Goal: Task Accomplishment & Management: Use online tool/utility

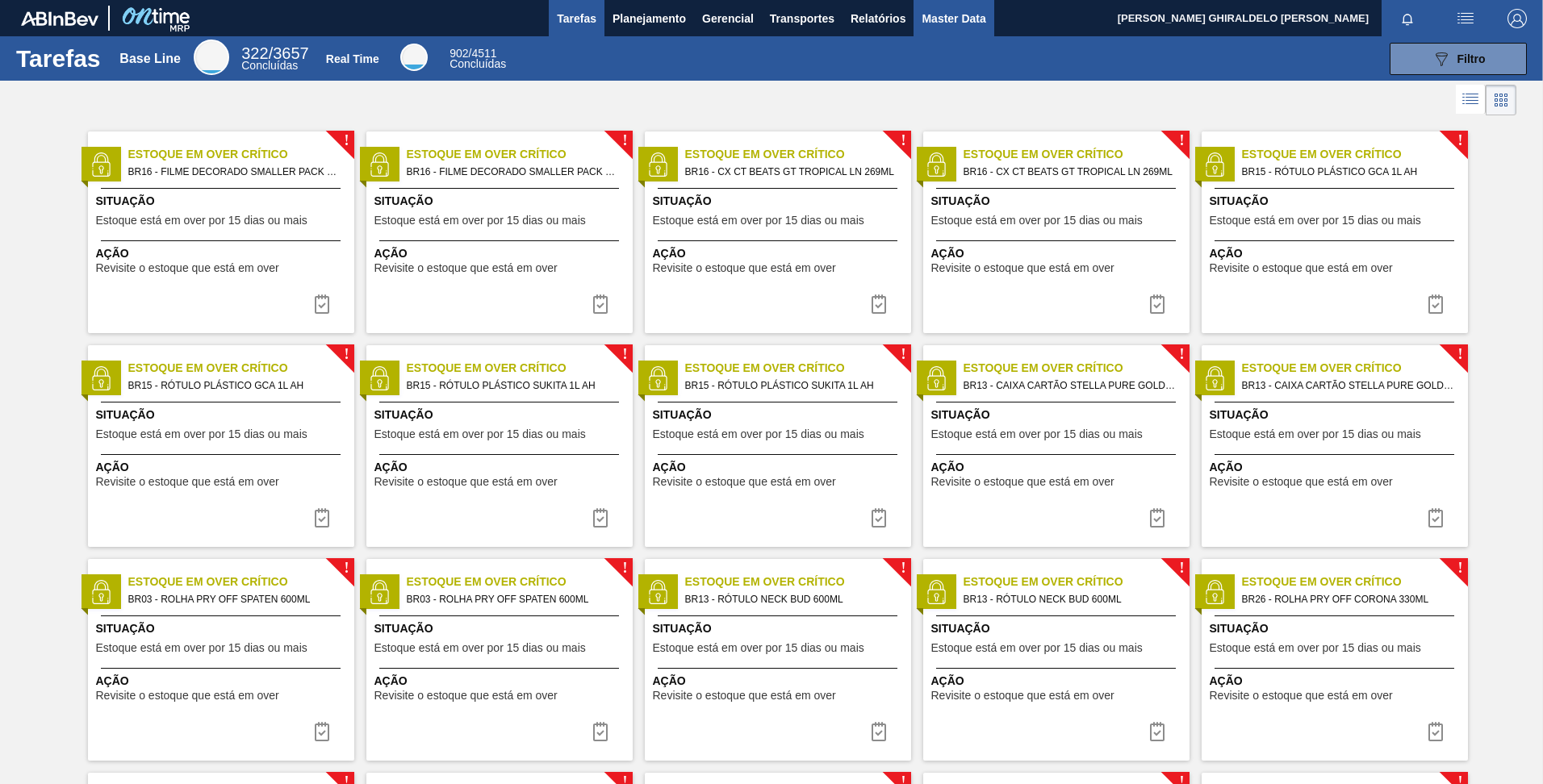
click at [959, 16] on span "Master Data" at bounding box center [953, 19] width 64 height 20
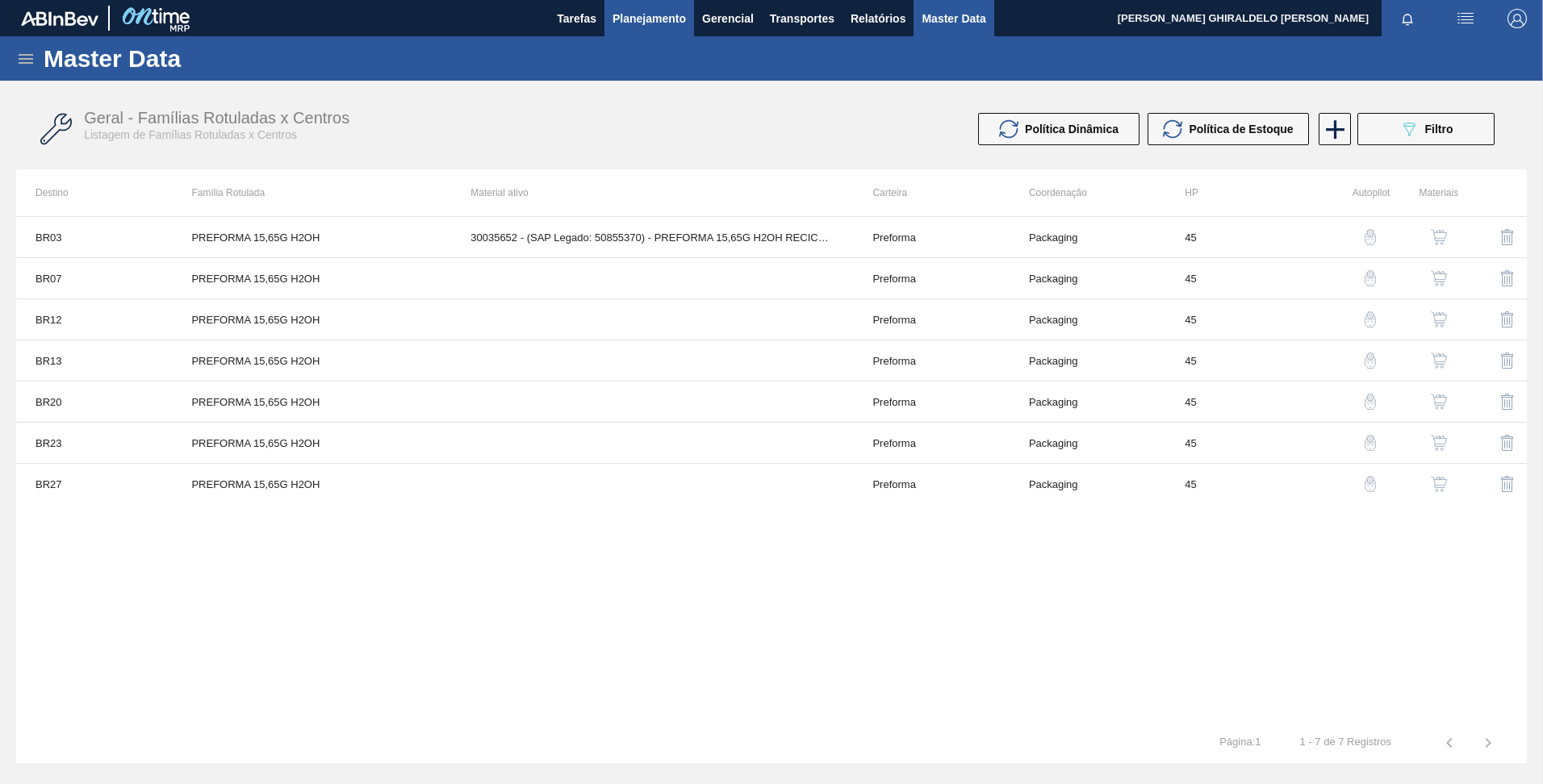
click at [664, 11] on span "Planejamento" at bounding box center [649, 19] width 73 height 20
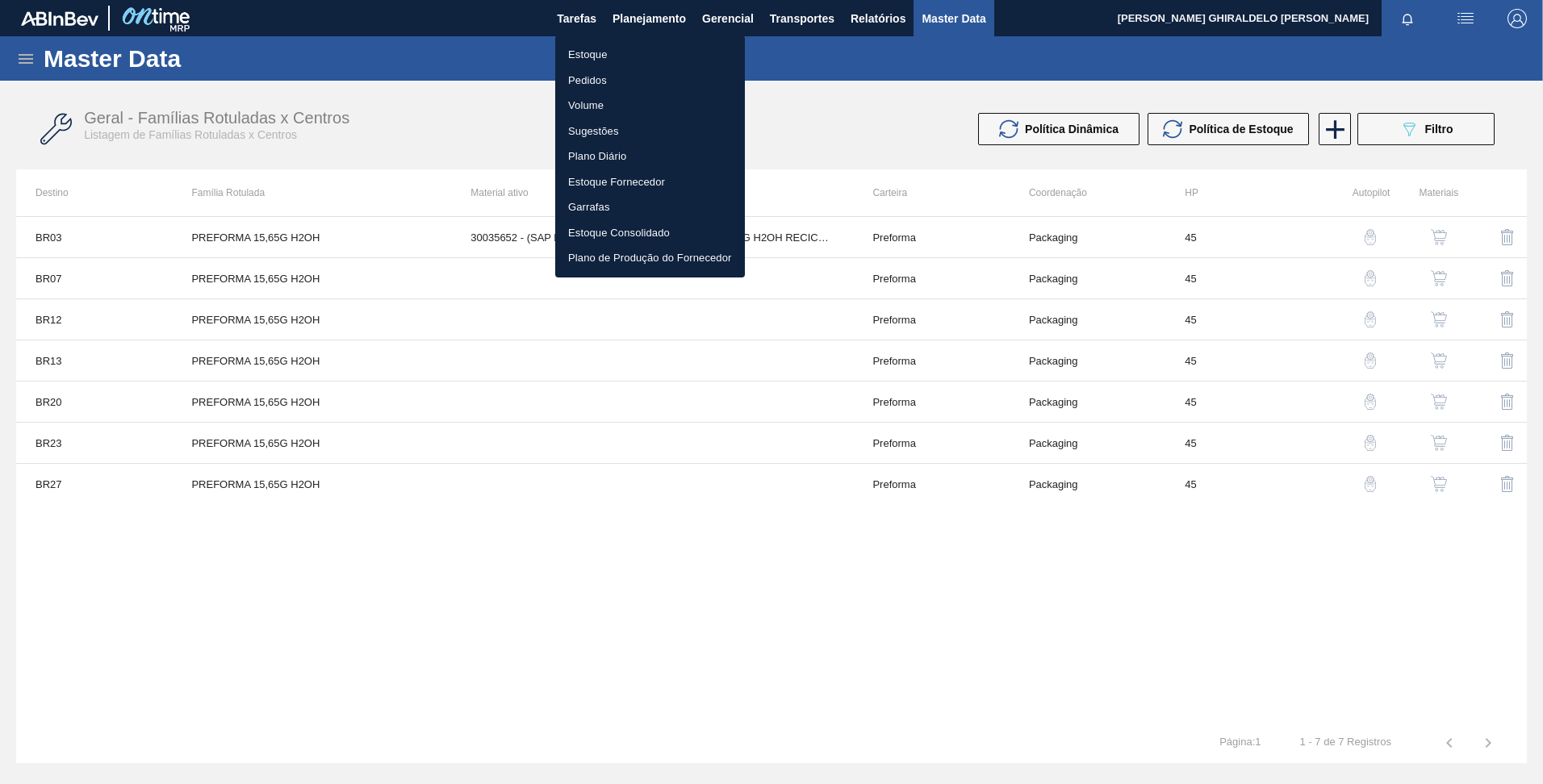
click at [705, 22] on div at bounding box center [771, 392] width 1543 height 784
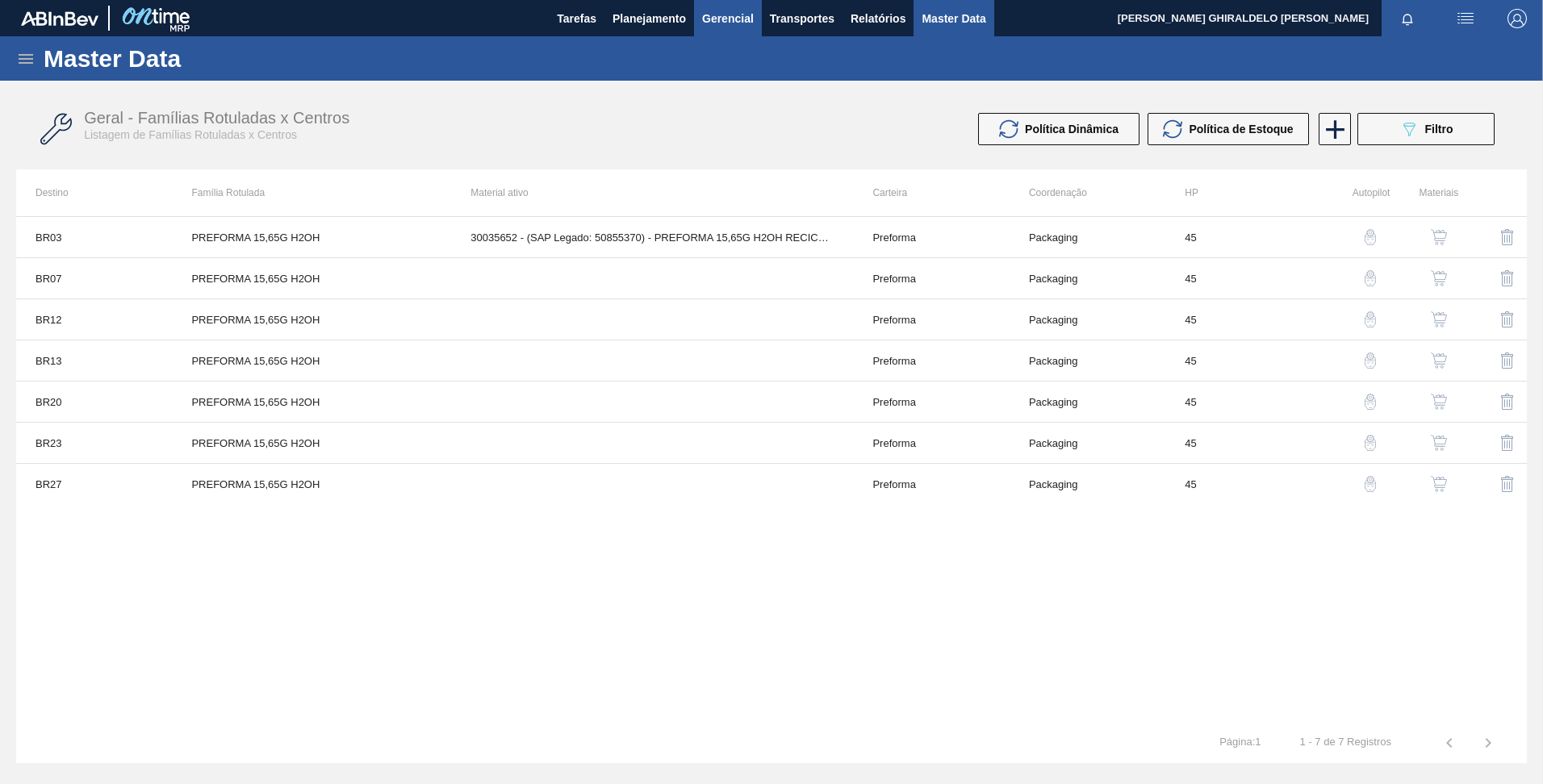
click at [721, 22] on span "Gerencial" at bounding box center [727, 19] width 51 height 20
click at [785, 21] on div at bounding box center [771, 392] width 1543 height 784
click at [806, 15] on span "Transportes" at bounding box center [801, 19] width 64 height 20
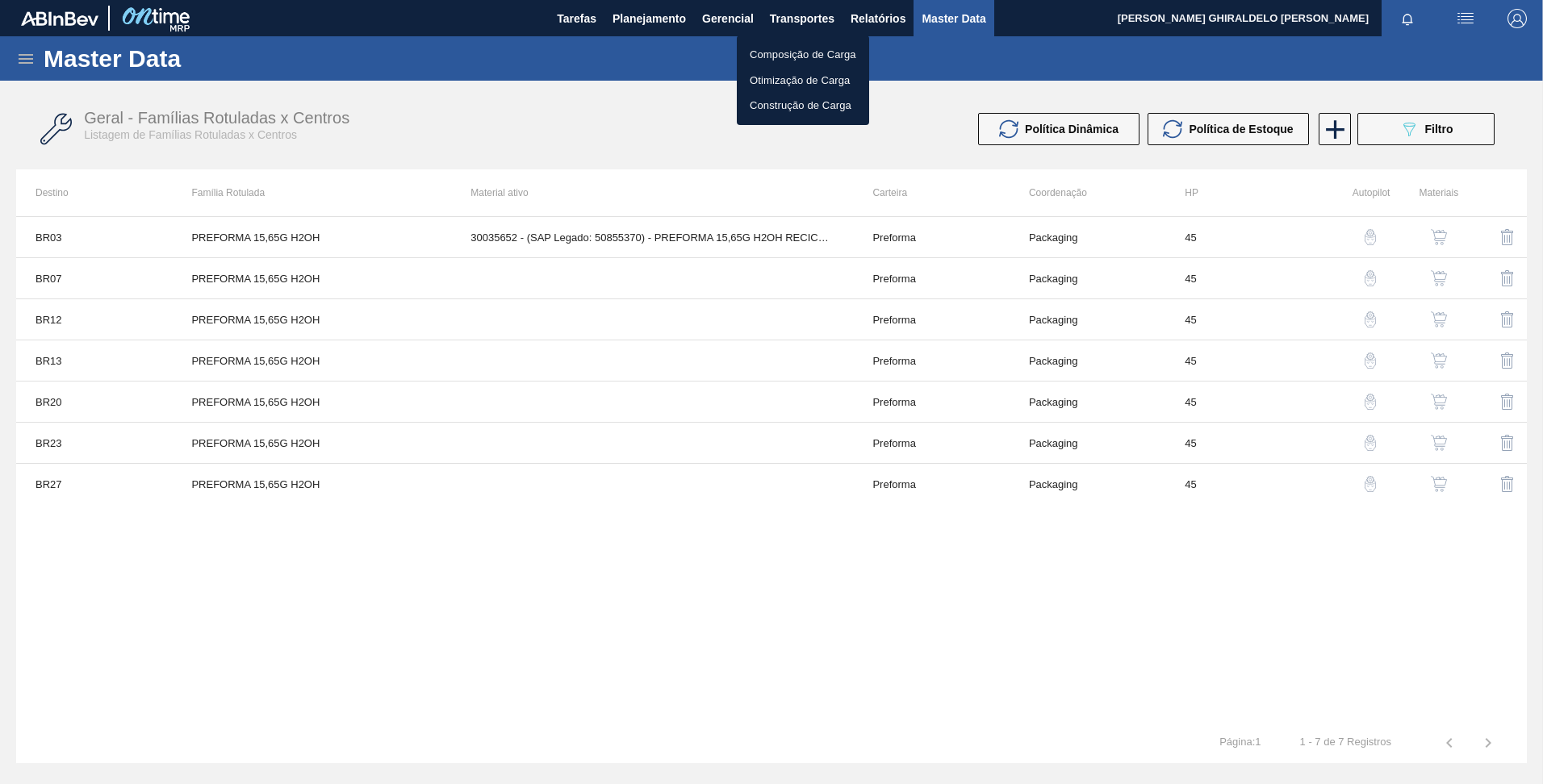
click at [873, 15] on div at bounding box center [771, 392] width 1543 height 784
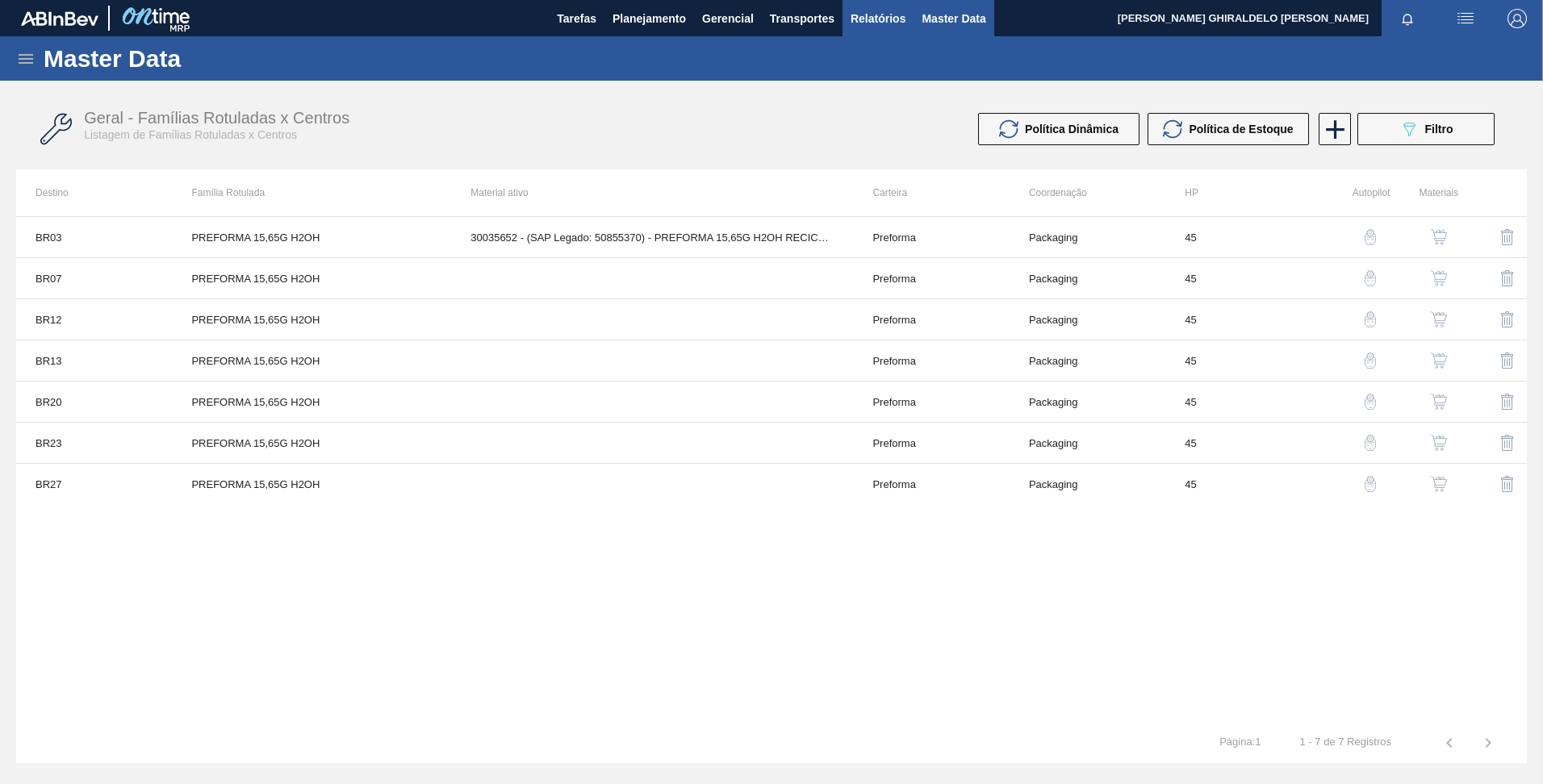
click at [876, 16] on span "Relatórios" at bounding box center [877, 19] width 55 height 20
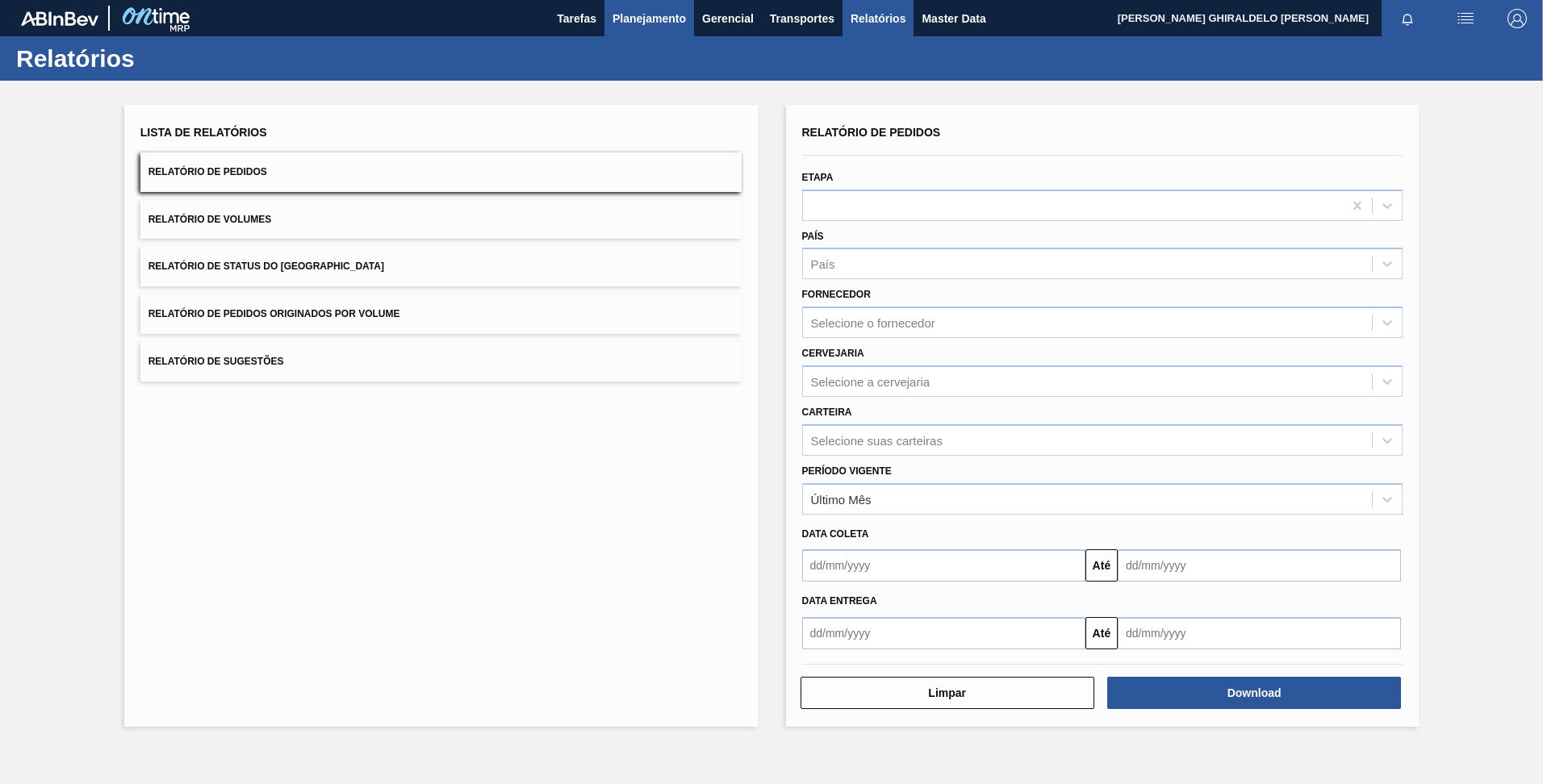
click at [641, 20] on span "Planejamento" at bounding box center [649, 19] width 73 height 20
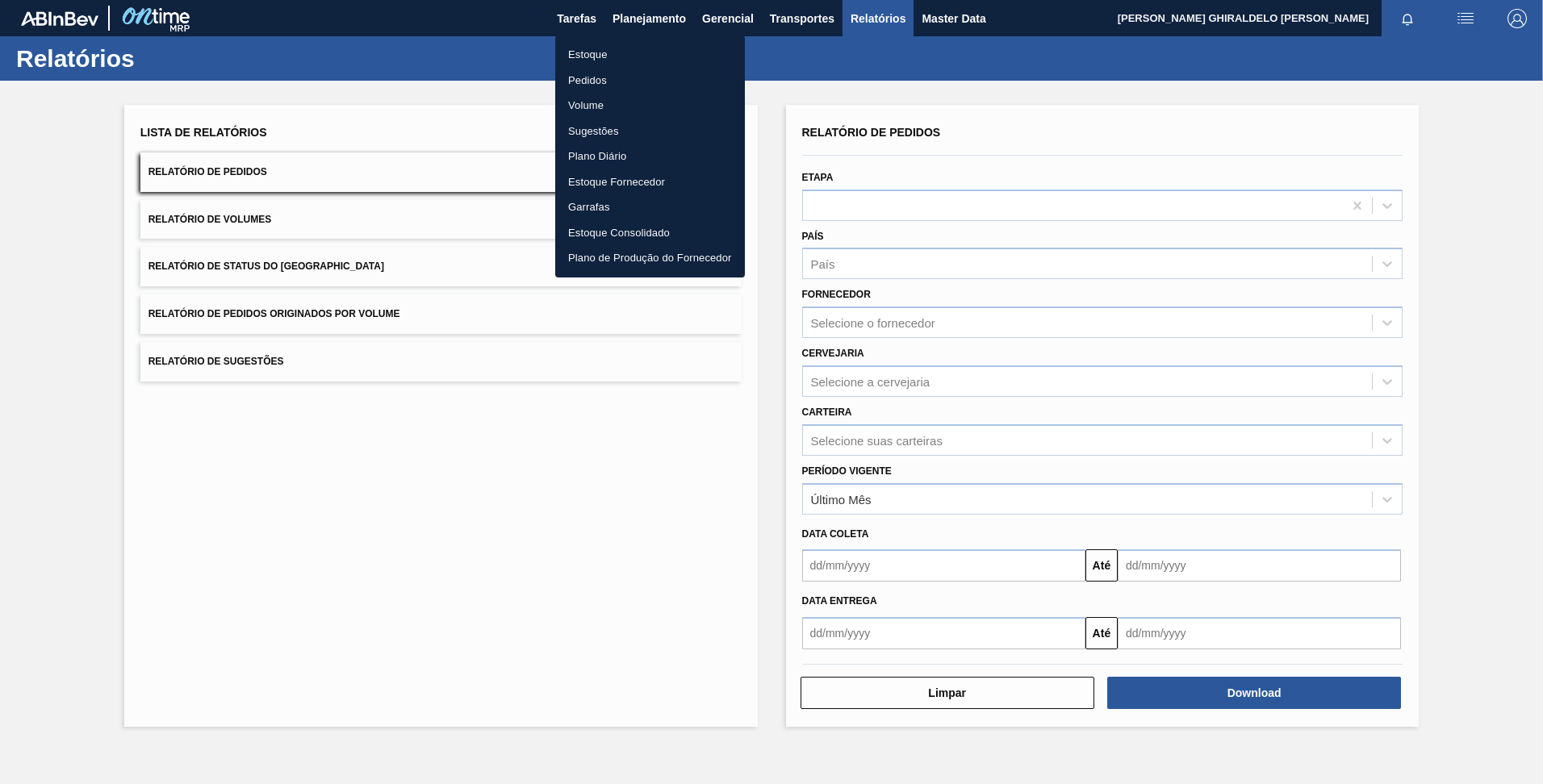
click at [578, 23] on div at bounding box center [771, 392] width 1543 height 784
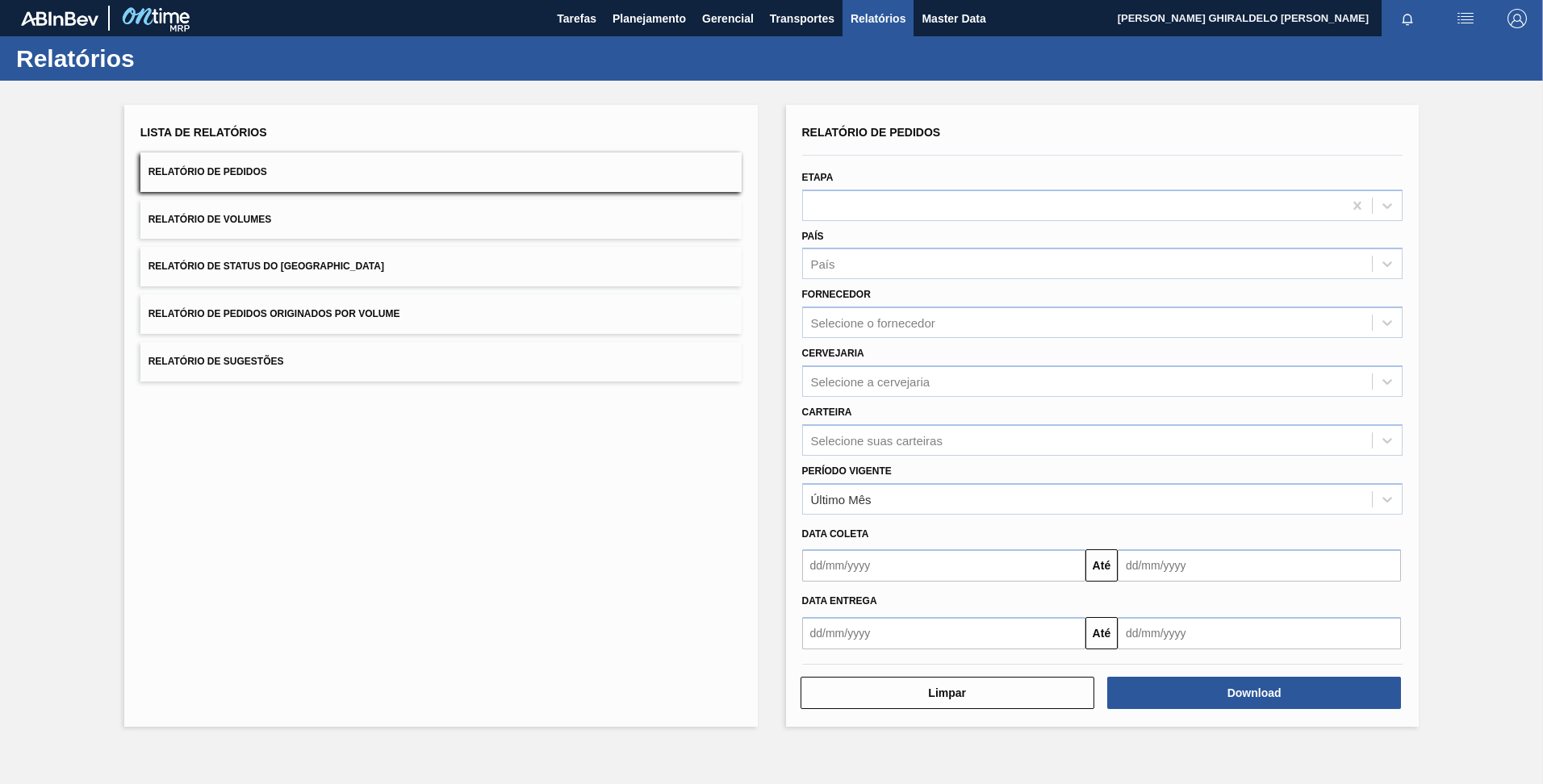
click at [578, 0] on body "Tarefas Planejamento Gerencial Transportes Relatórios Master Data FELIPE GHIRAL…" at bounding box center [771, 0] width 1543 height 0
click at [582, 16] on span "Tarefas" at bounding box center [576, 19] width 40 height 20
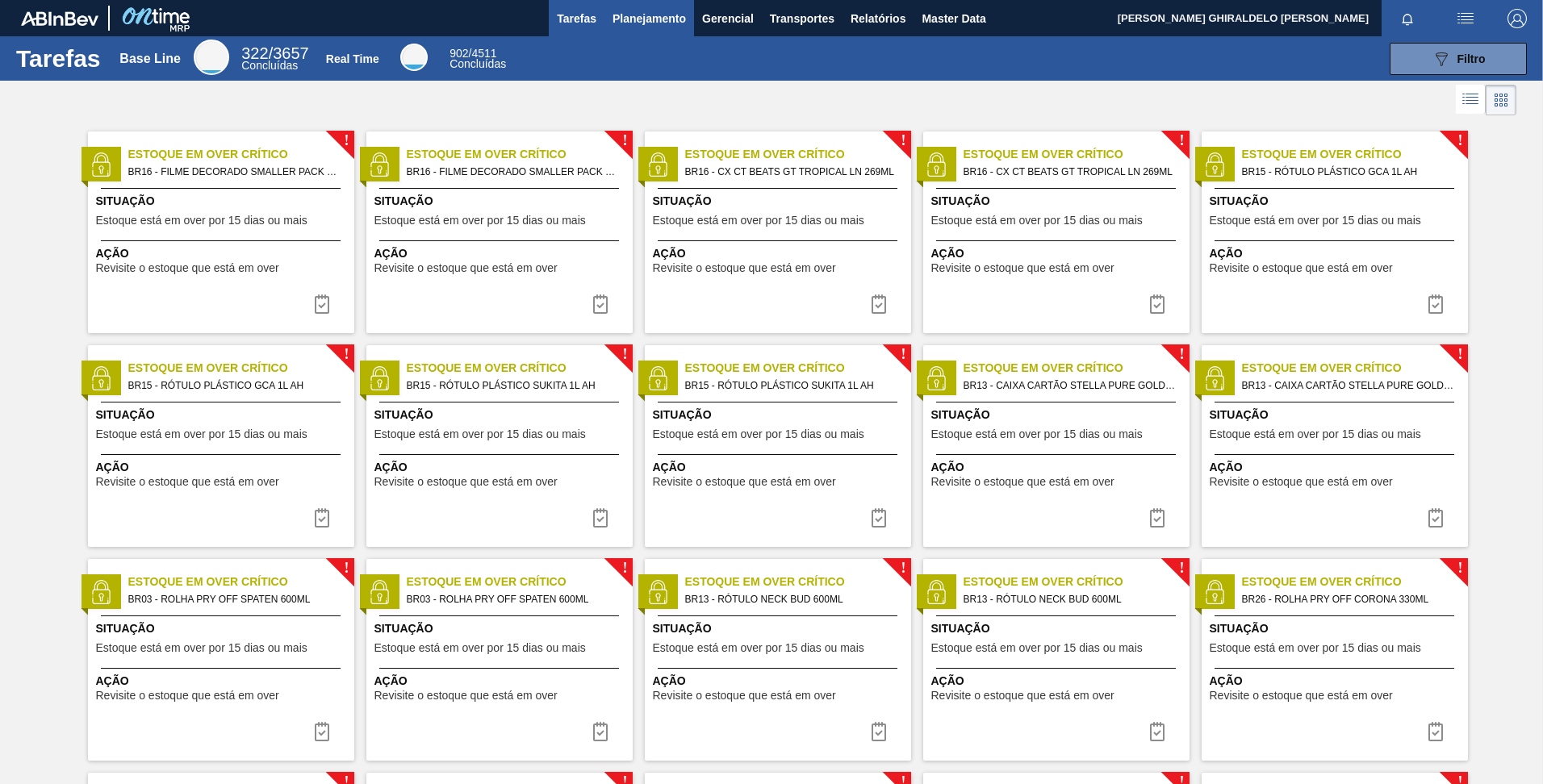
click at [633, 18] on span "Planejamento" at bounding box center [649, 19] width 73 height 20
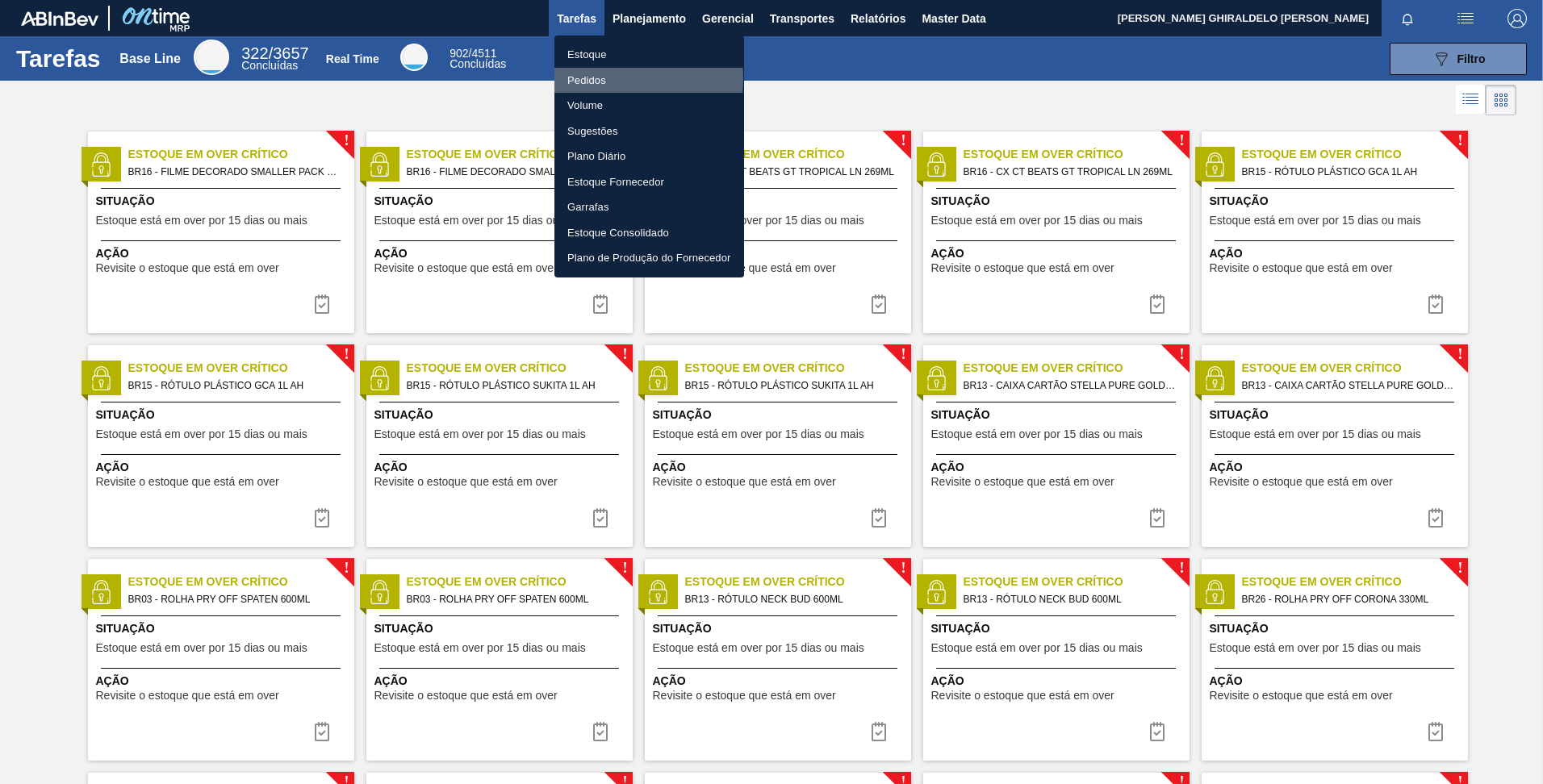
click at [596, 78] on li "Pedidos" at bounding box center [649, 81] width 190 height 26
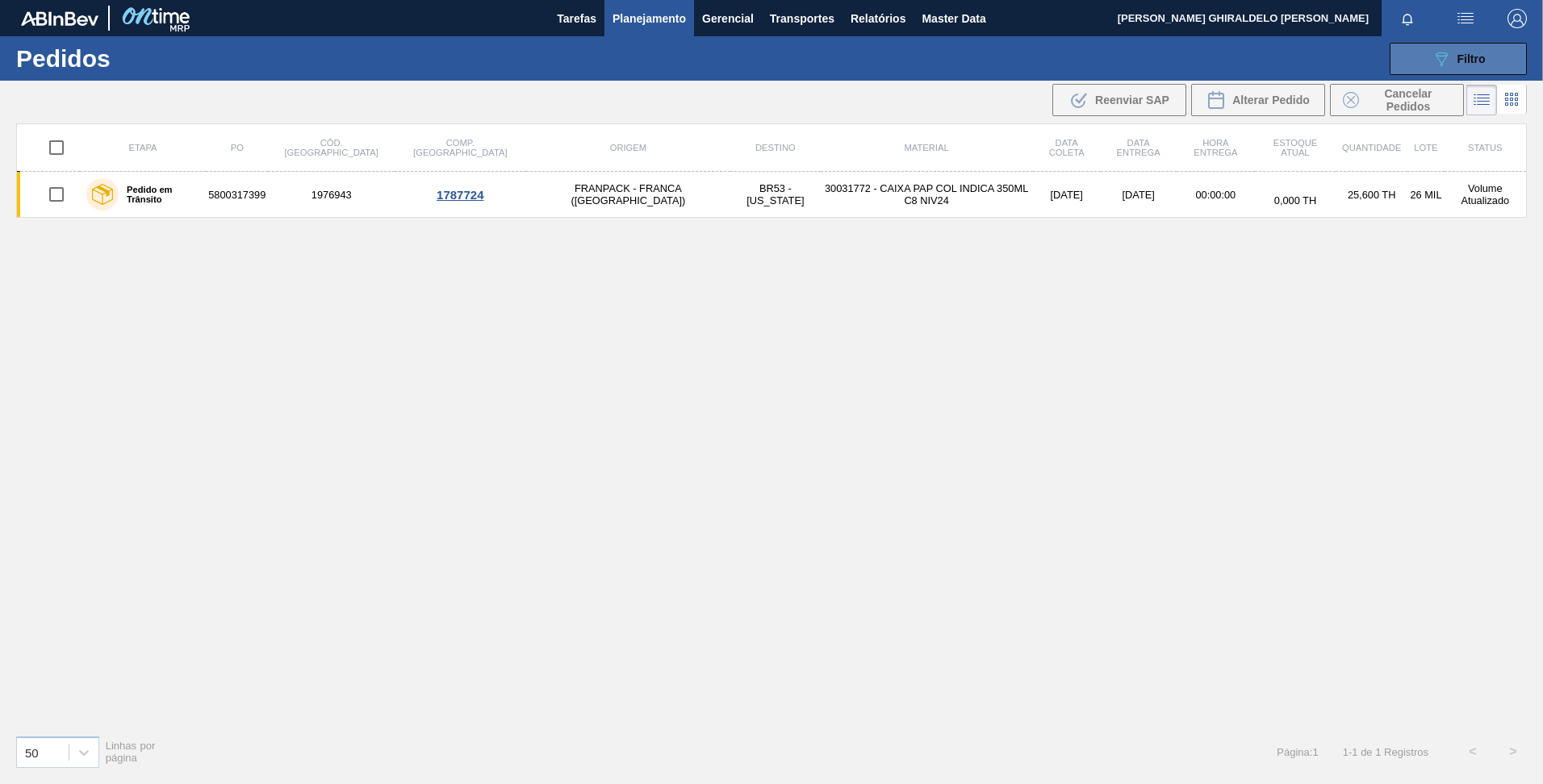
click at [1413, 64] on button "089F7B8B-B2A5-4AFE-B5C0-19BA573D28AC Filtro" at bounding box center [1458, 59] width 137 height 33
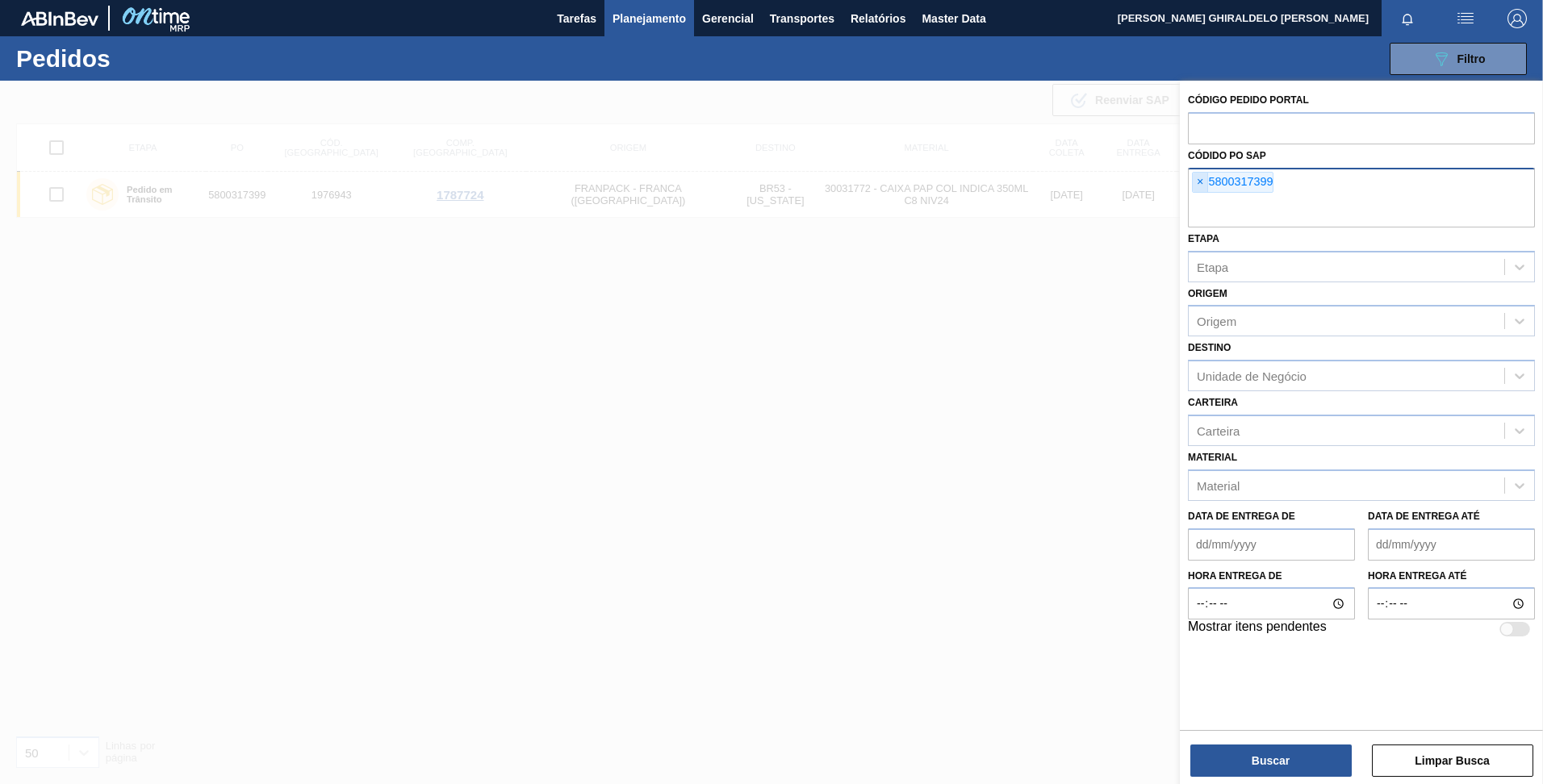
click at [1197, 182] on span "×" at bounding box center [1200, 183] width 15 height 20
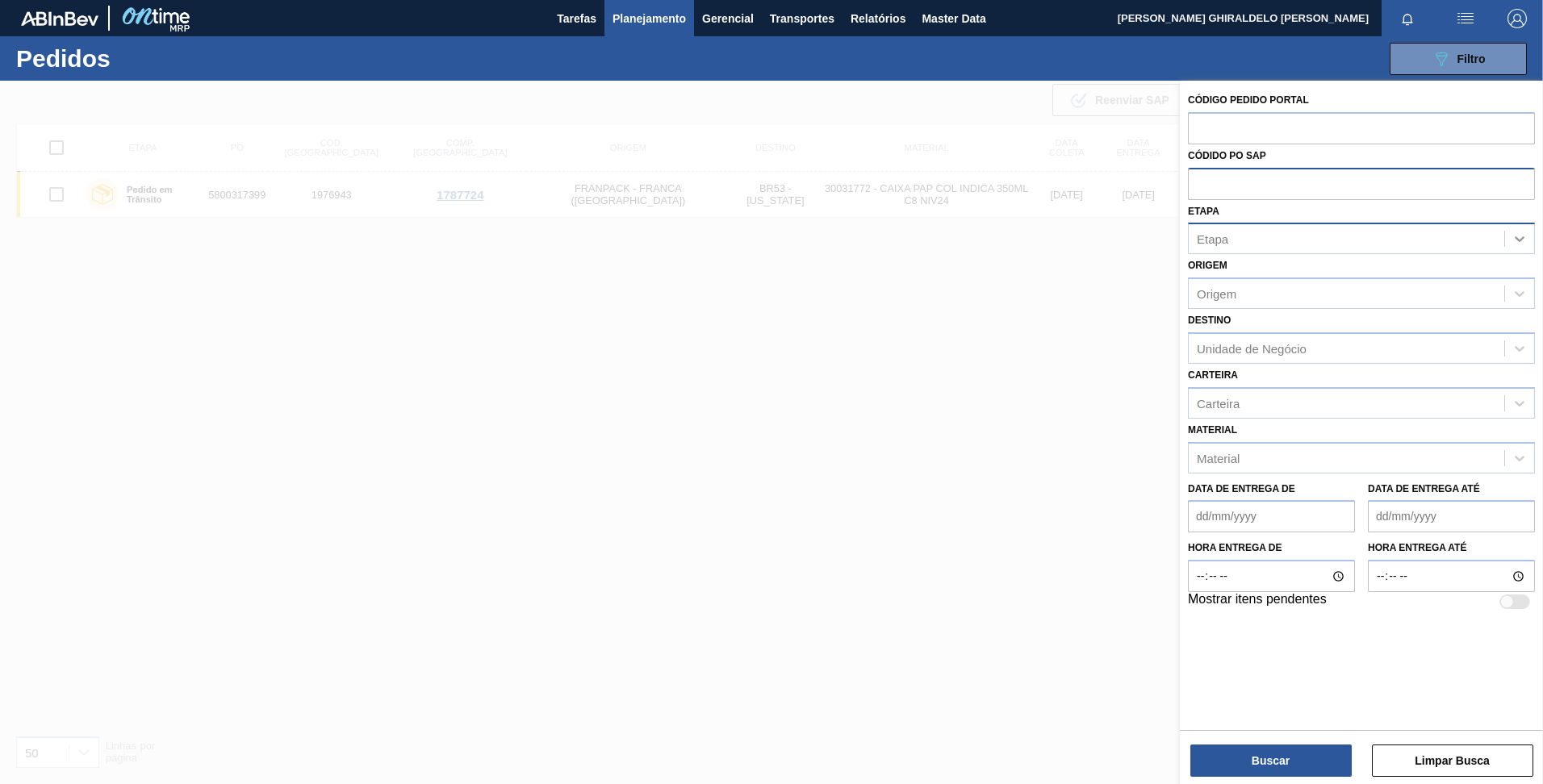
click at [1517, 244] on icon at bounding box center [1519, 239] width 16 height 16
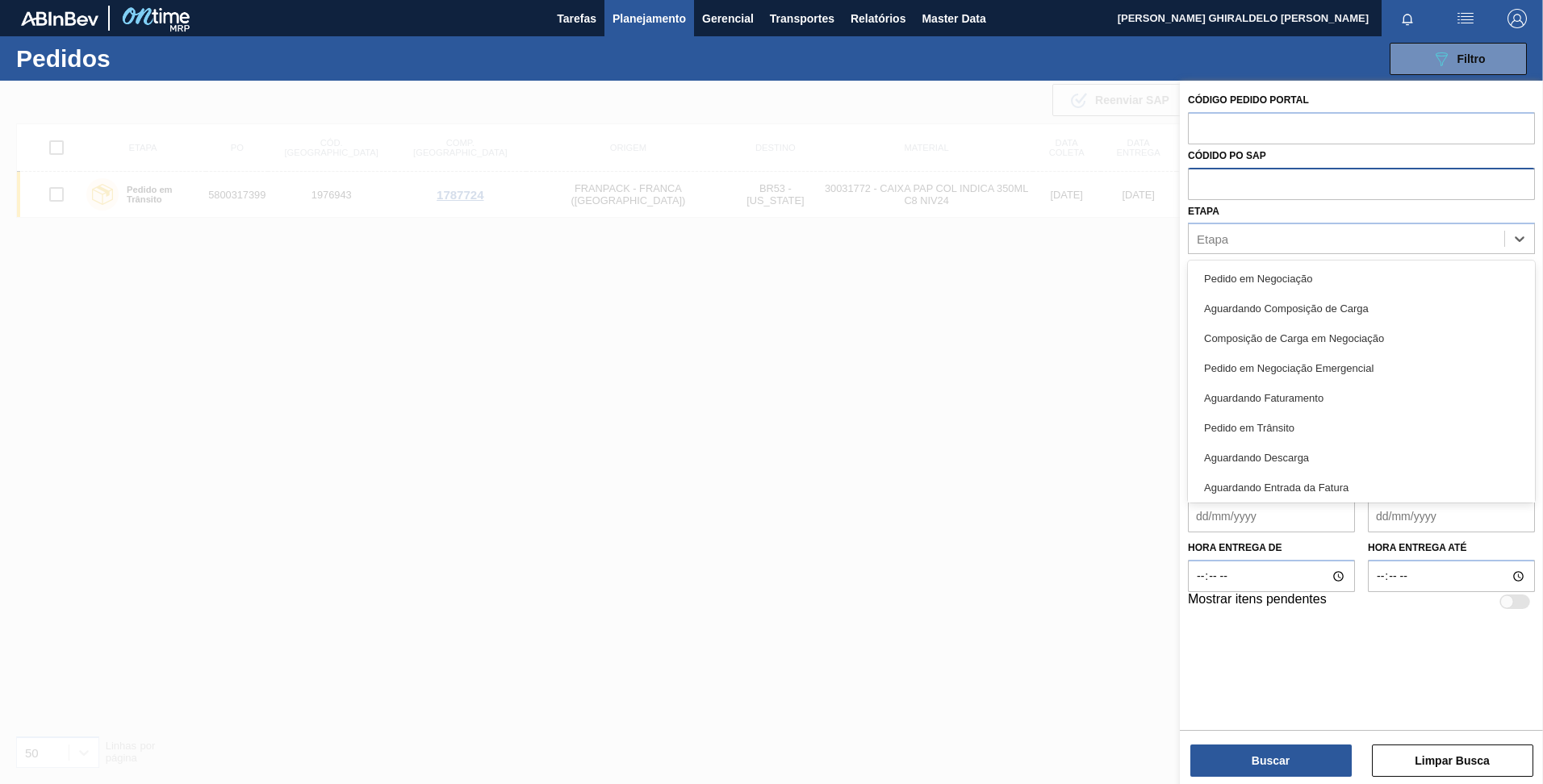
click at [1338, 668] on div "Código Pedido Portal Códido PO SAP Etapa option Aguardando Entrada da Fatura fo…" at bounding box center [1360, 403] width 363 height 646
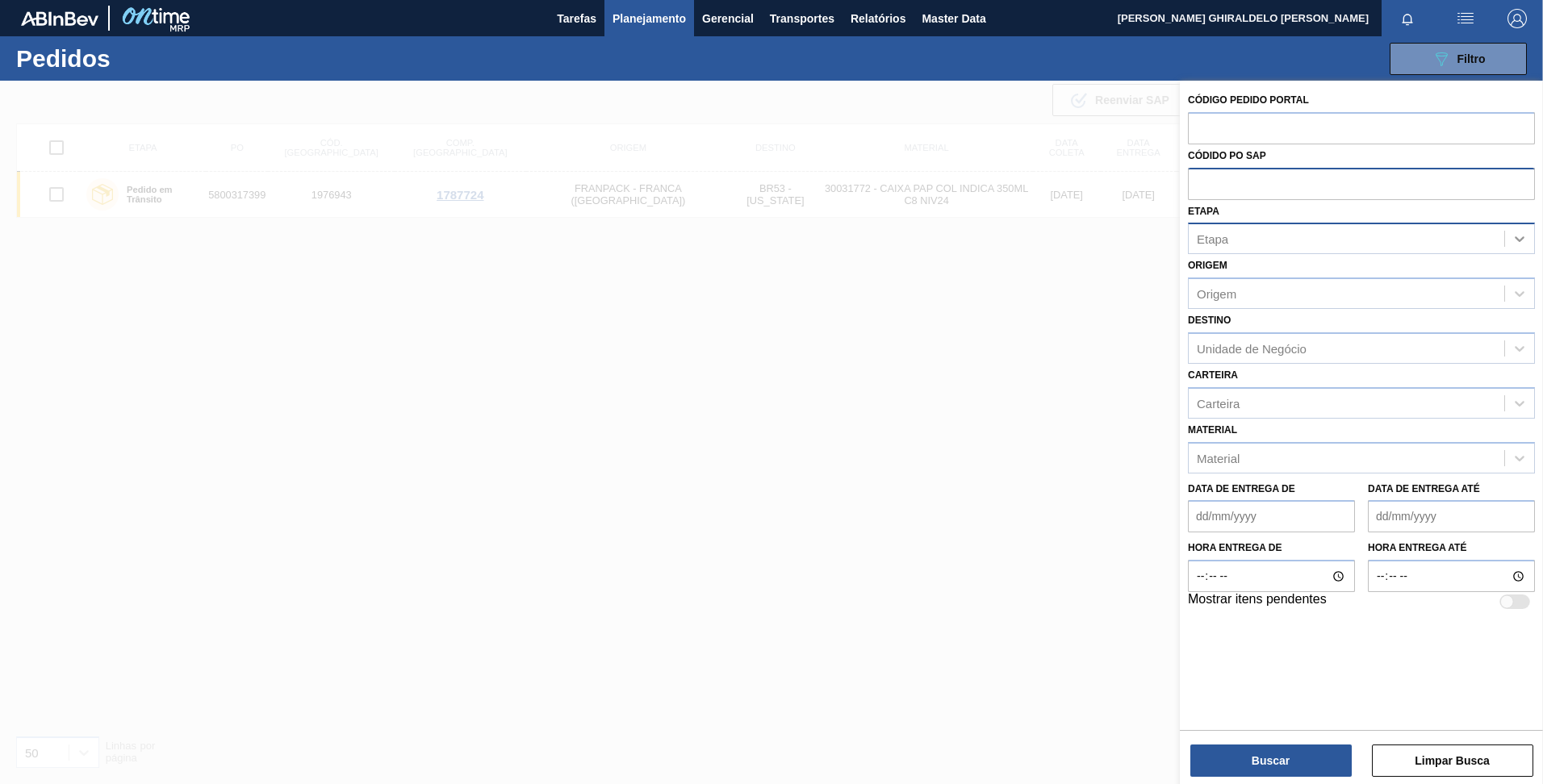
click at [1515, 242] on icon at bounding box center [1519, 239] width 16 height 16
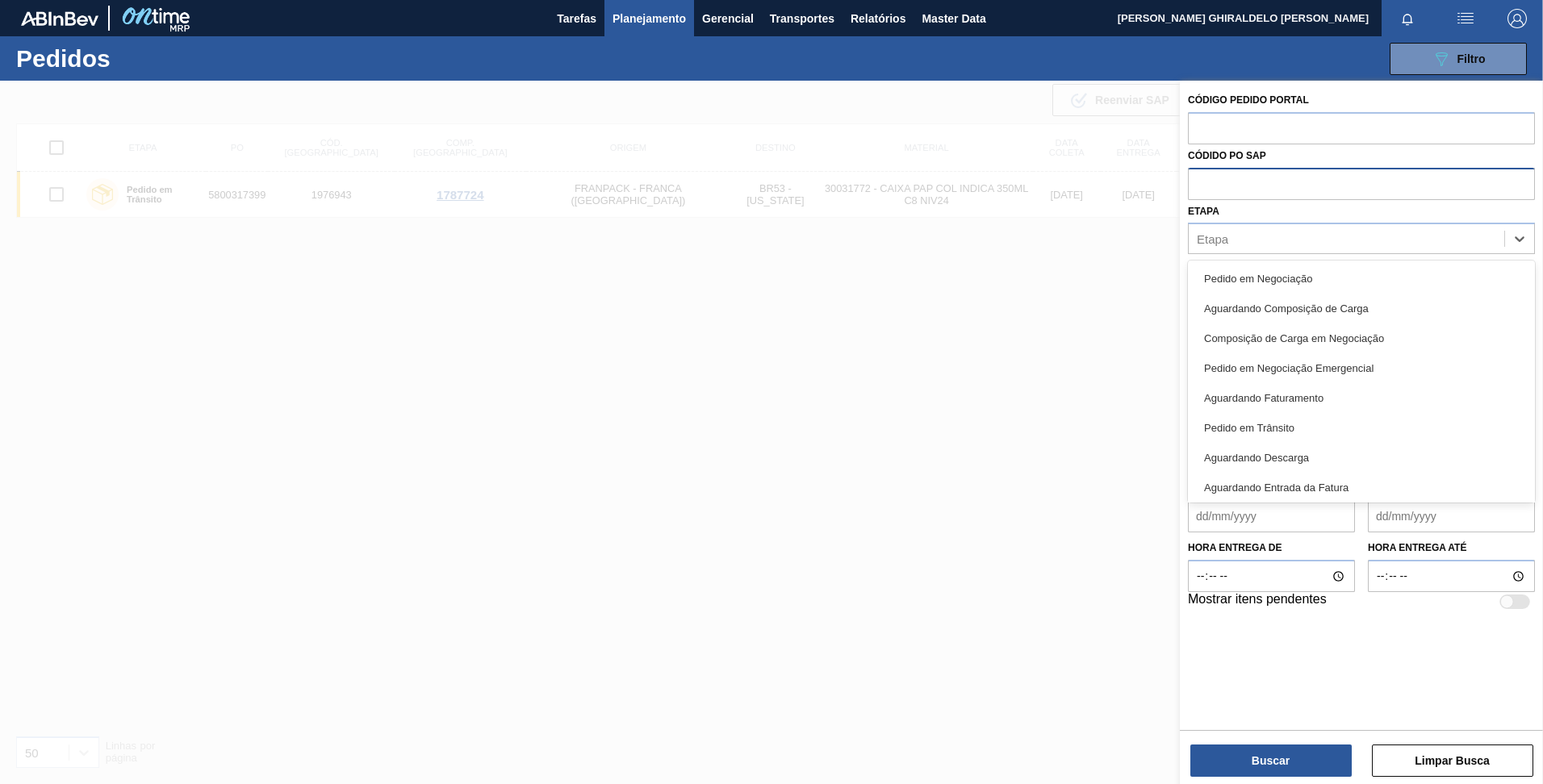
click at [1263, 401] on div "Aguardando Faturamento" at bounding box center [1361, 398] width 347 height 30
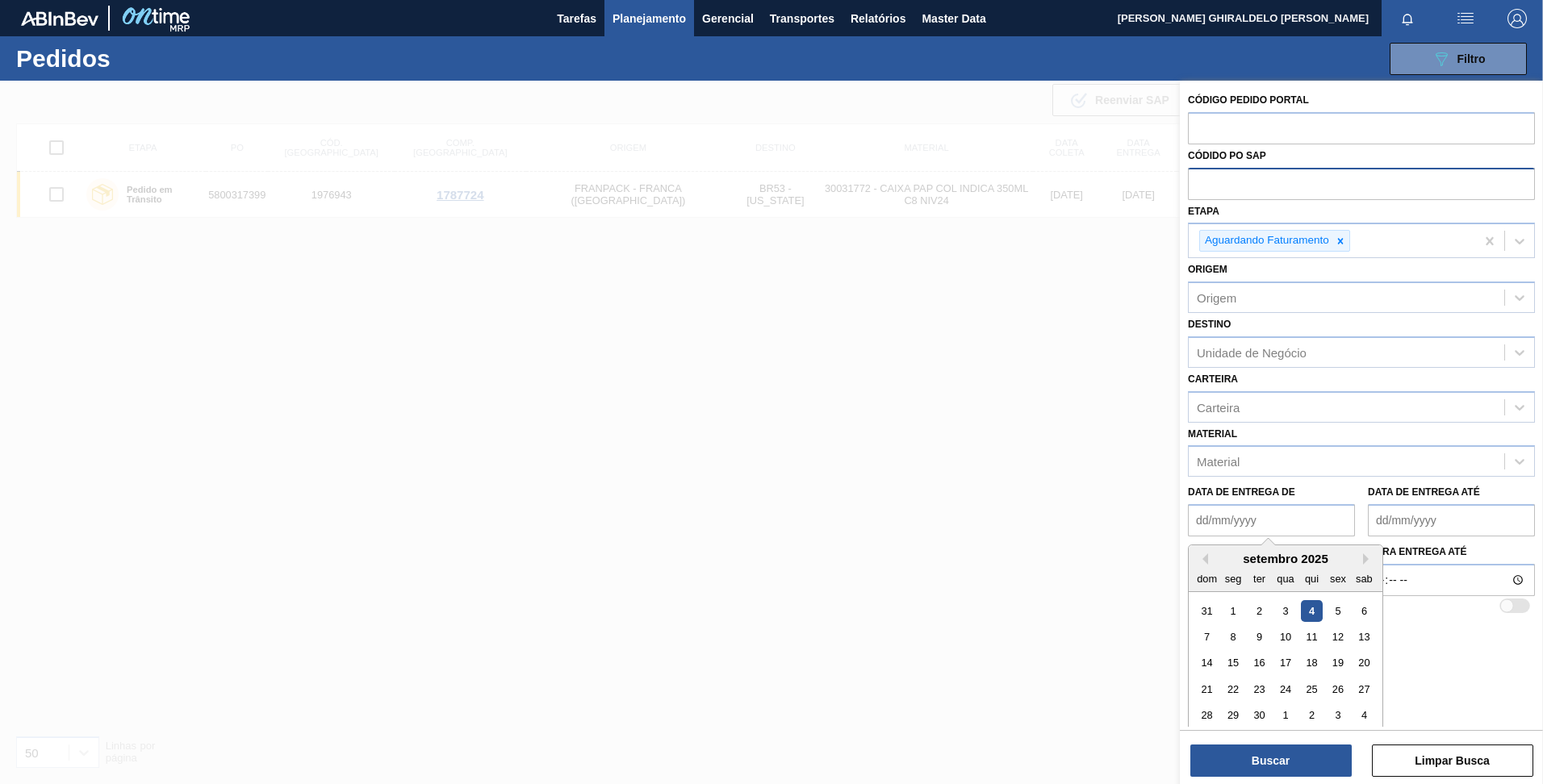
click at [1303, 526] on de "Data de Entrega de" at bounding box center [1271, 521] width 167 height 33
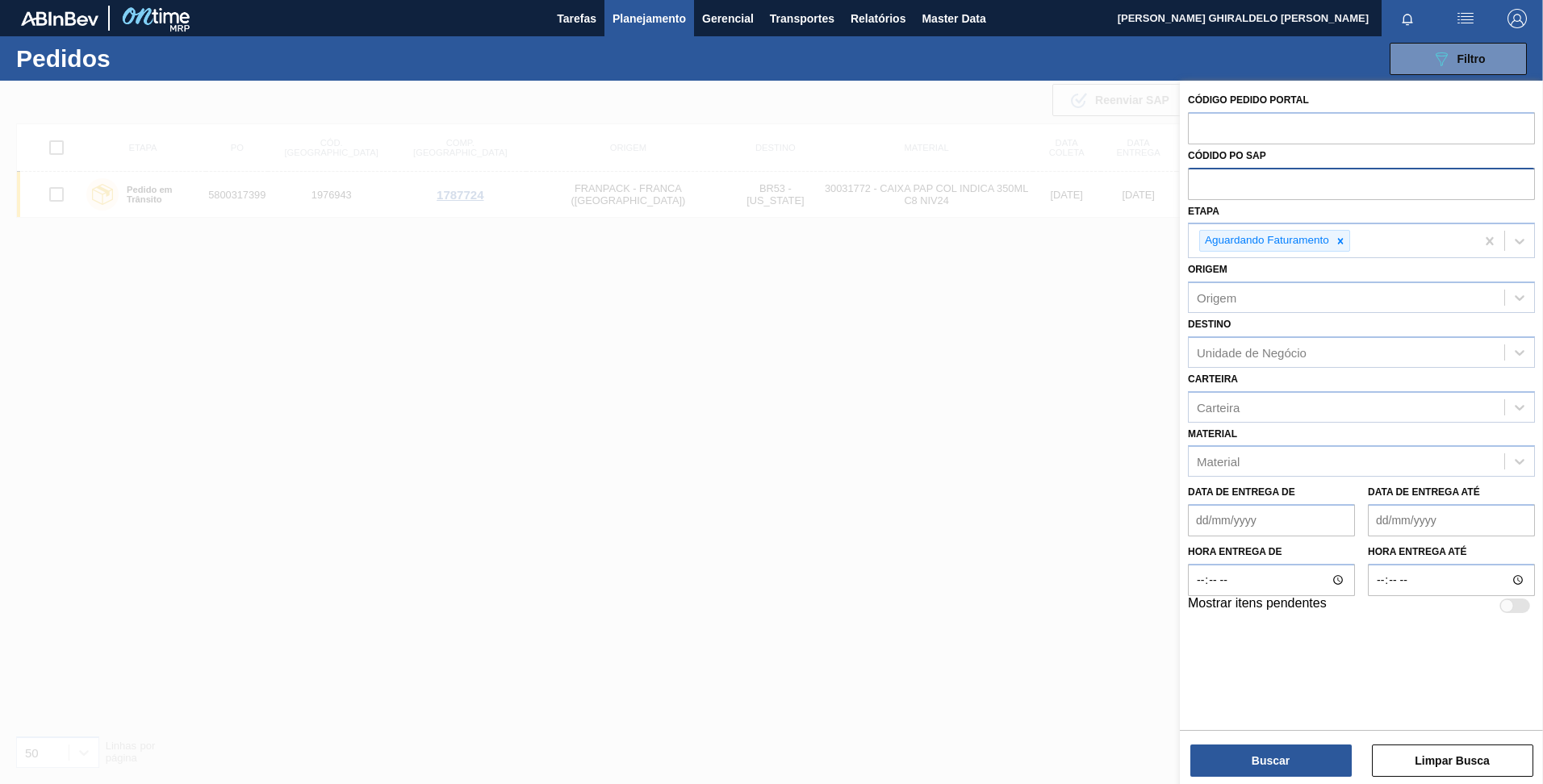
click at [1358, 498] on div "Data de Entrega de" at bounding box center [1271, 509] width 180 height 55
click at [1296, 748] on button "Buscar" at bounding box center [1271, 761] width 161 height 33
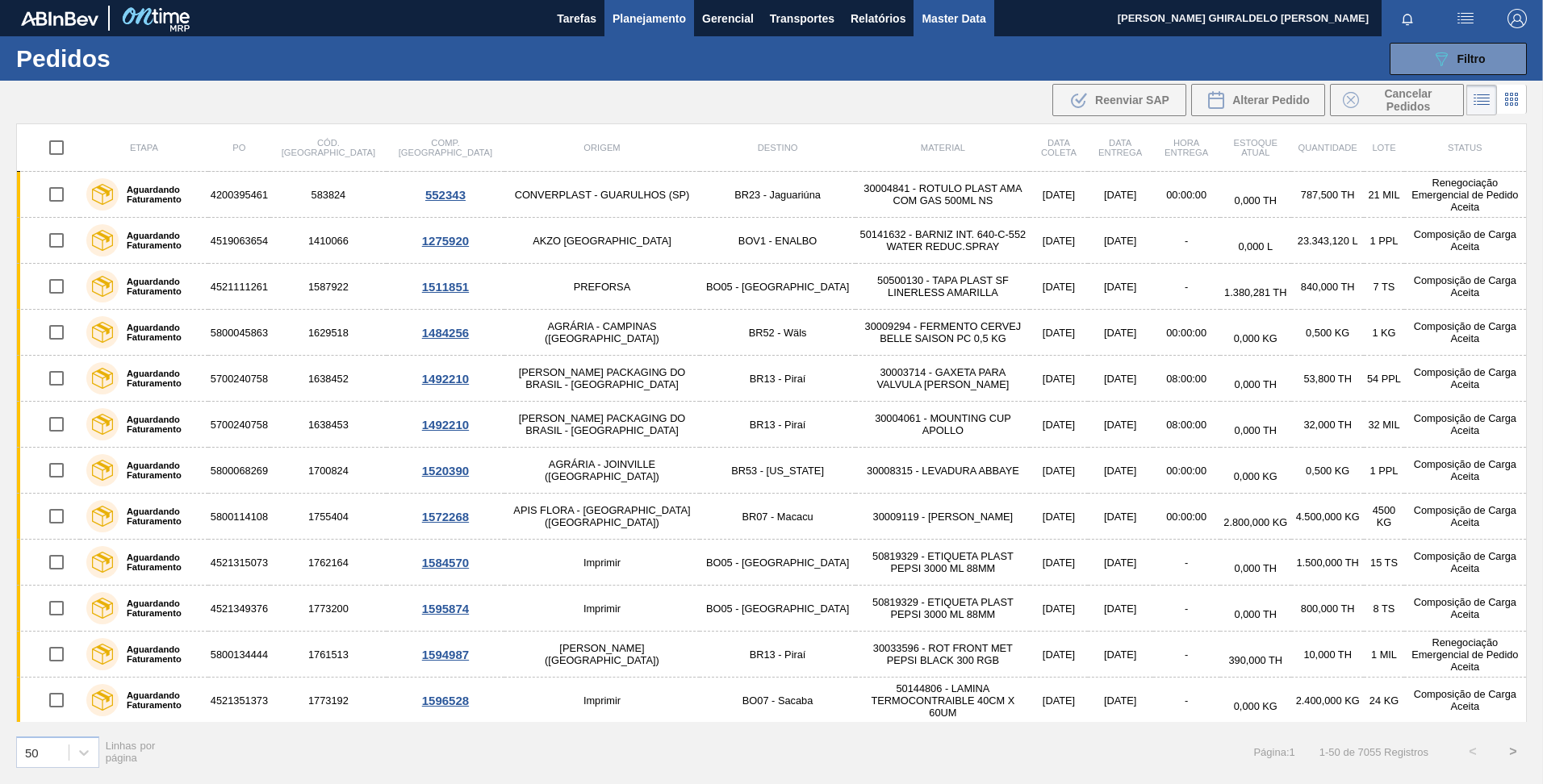
click at [982, 18] on span "Master Data" at bounding box center [953, 19] width 64 height 20
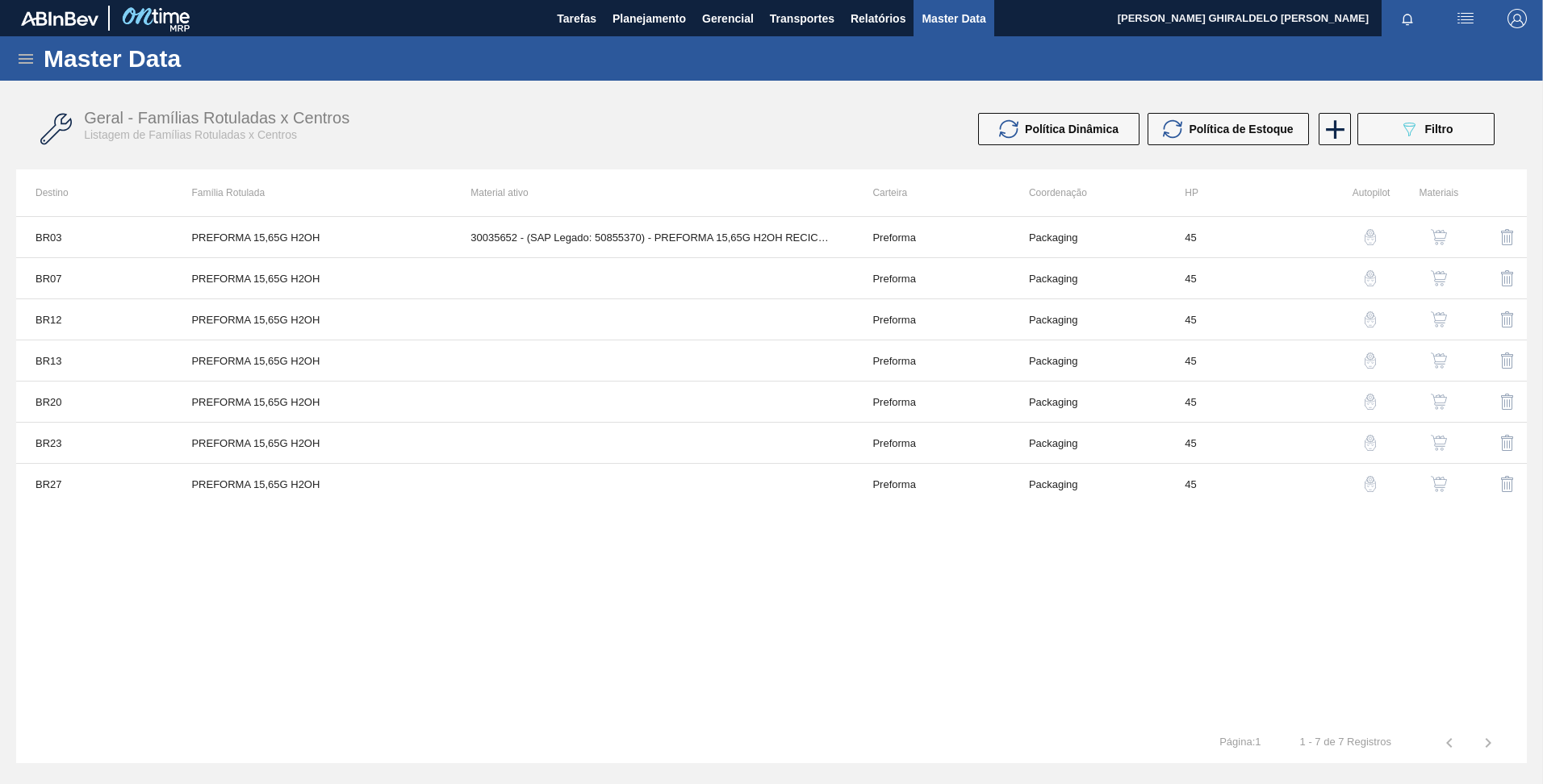
click at [21, 55] on icon at bounding box center [26, 59] width 20 height 20
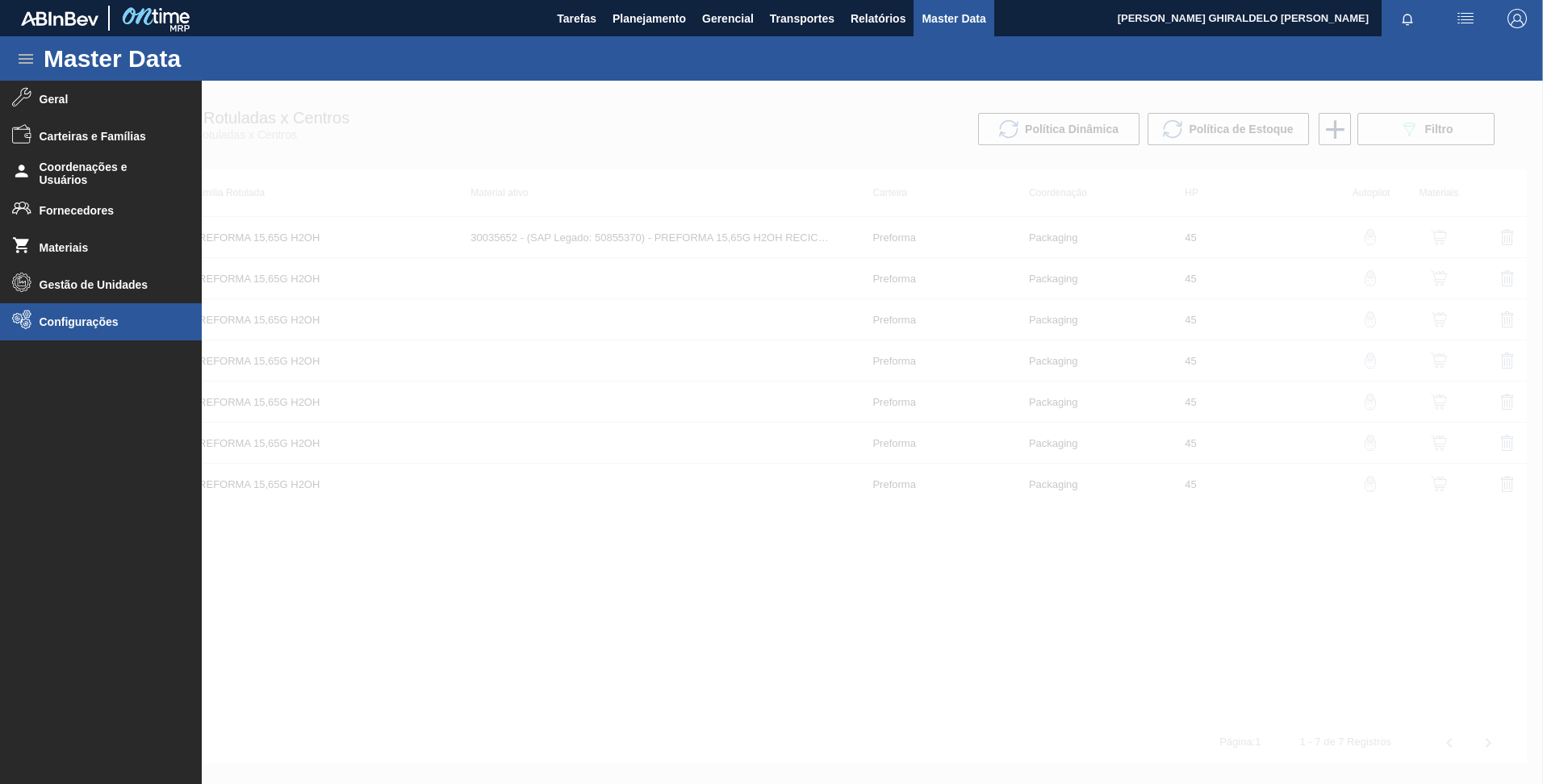
click at [69, 308] on li "Configurações" at bounding box center [100, 322] width 201 height 37
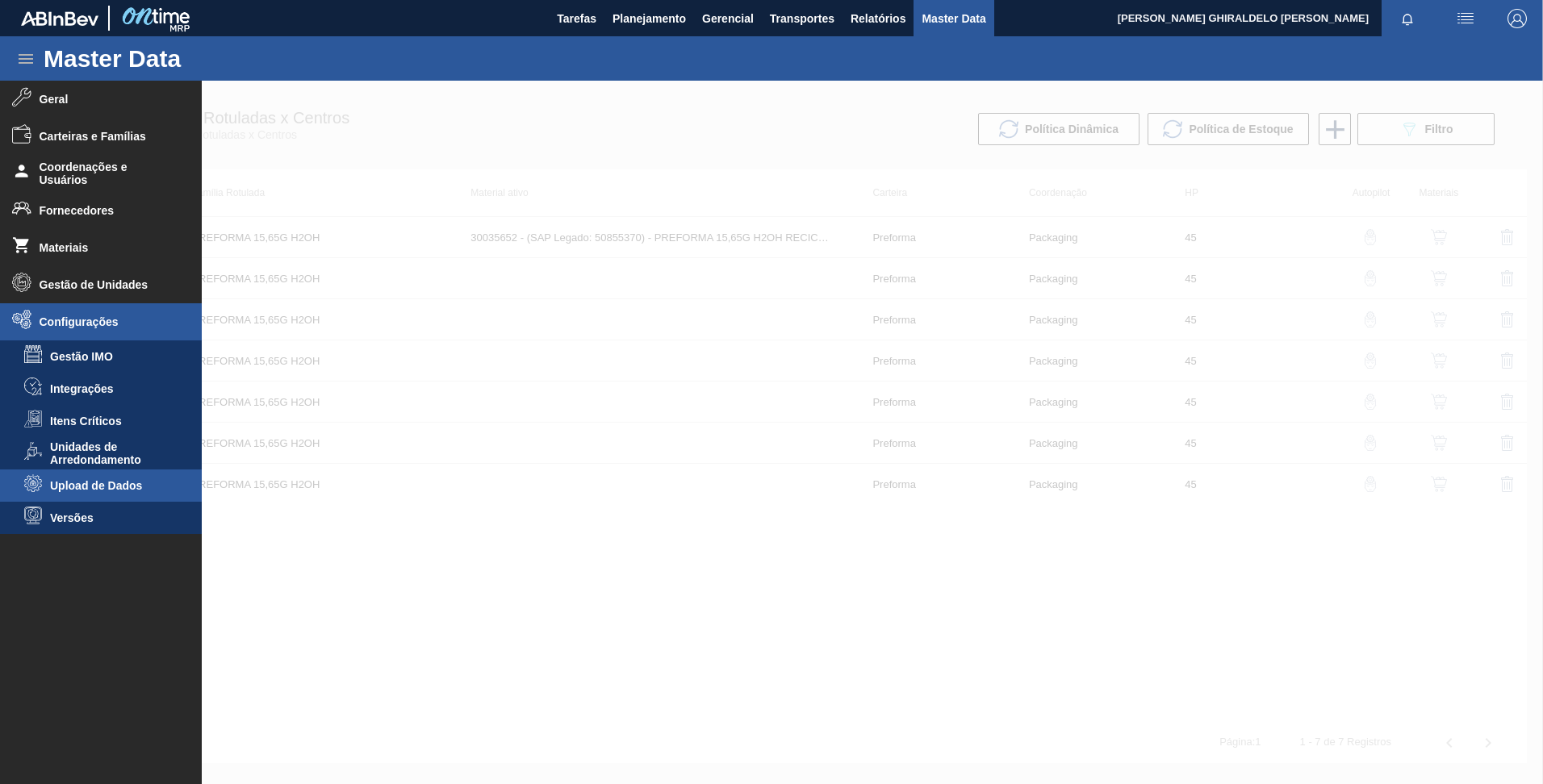
click at [117, 477] on li "Upload de Dados" at bounding box center [100, 486] width 201 height 33
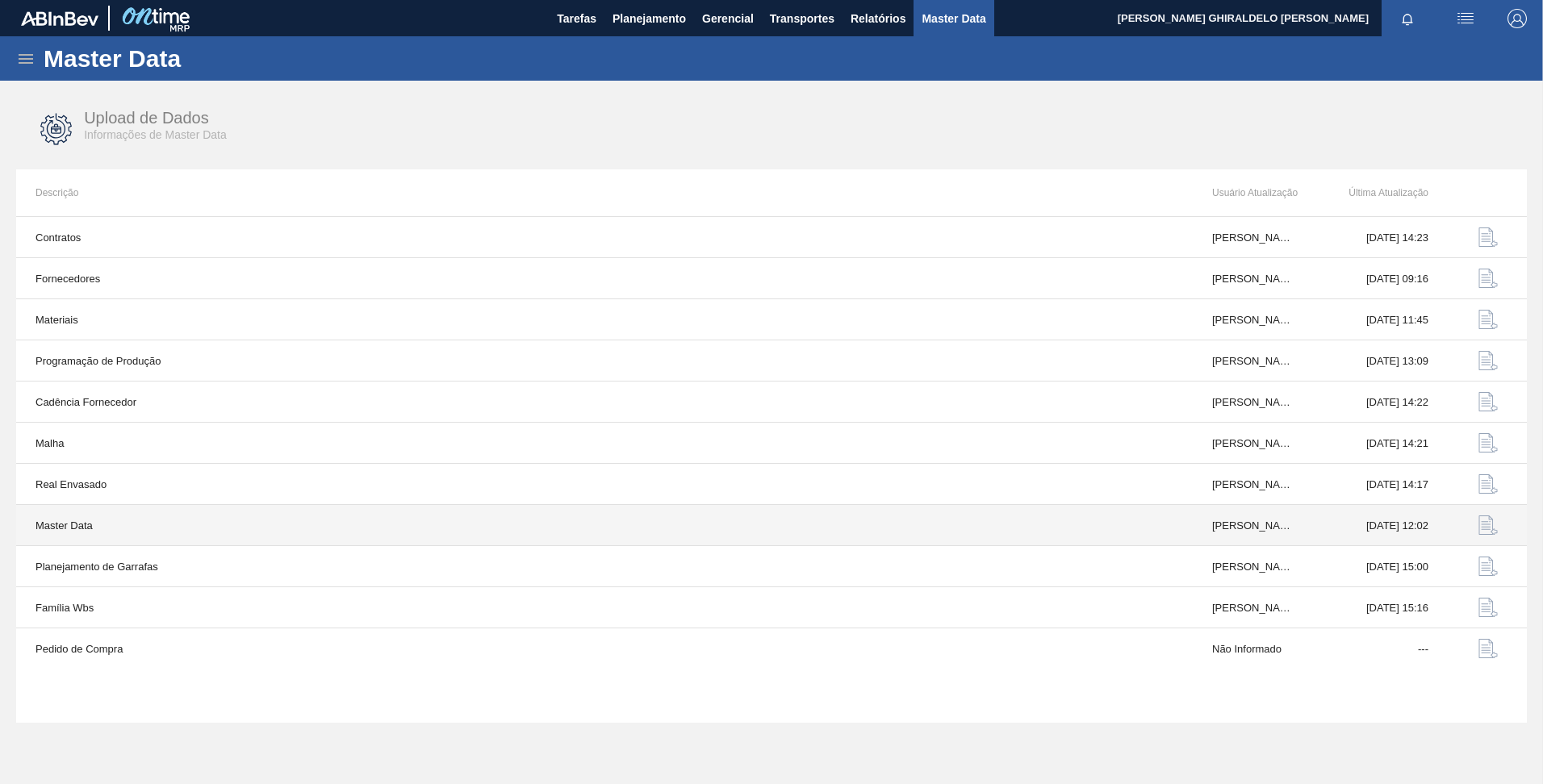
click at [1486, 521] on img "button" at bounding box center [1488, 526] width 20 height 20
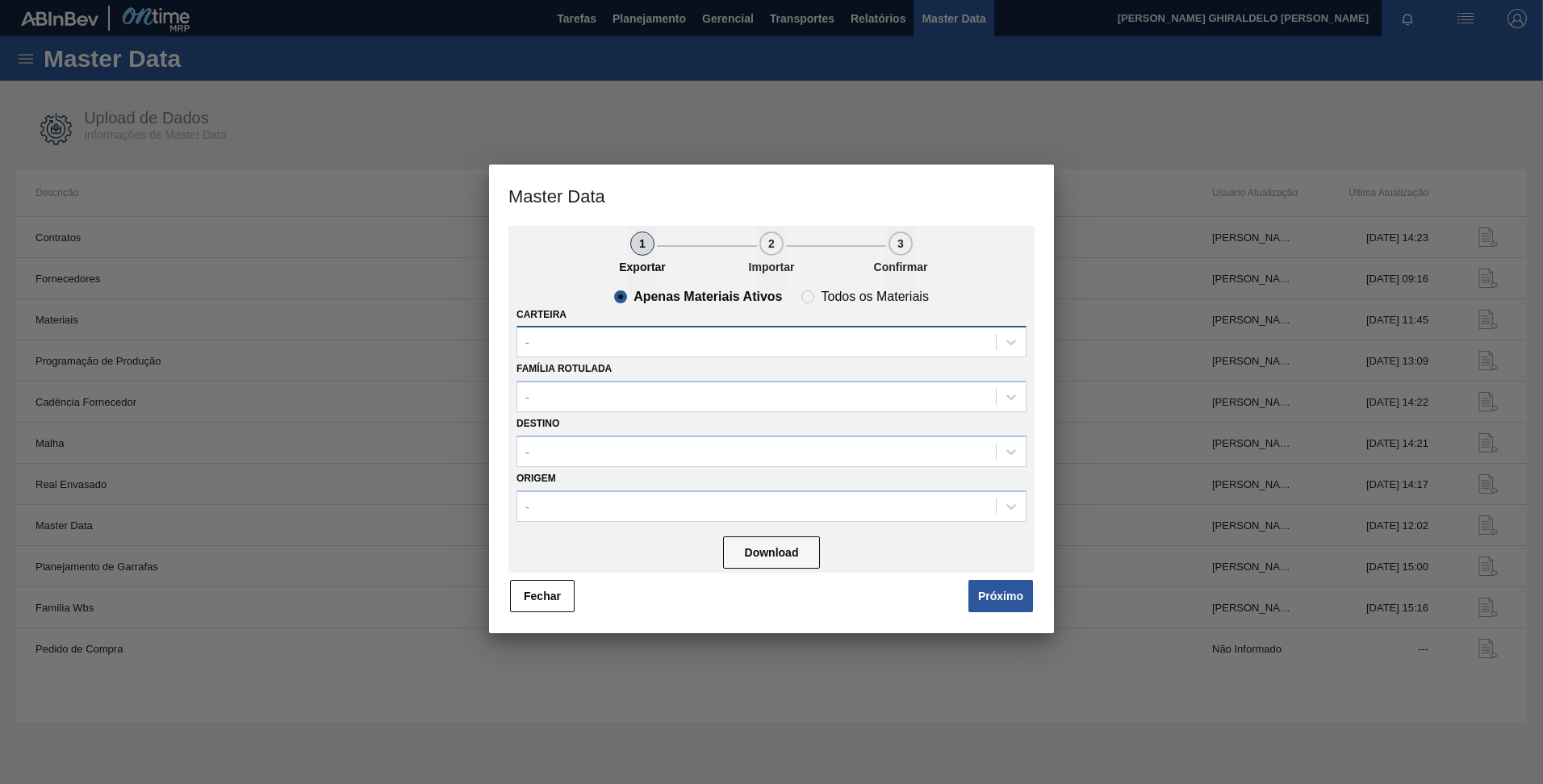
click at [703, 341] on div "-" at bounding box center [756, 342] width 478 height 24
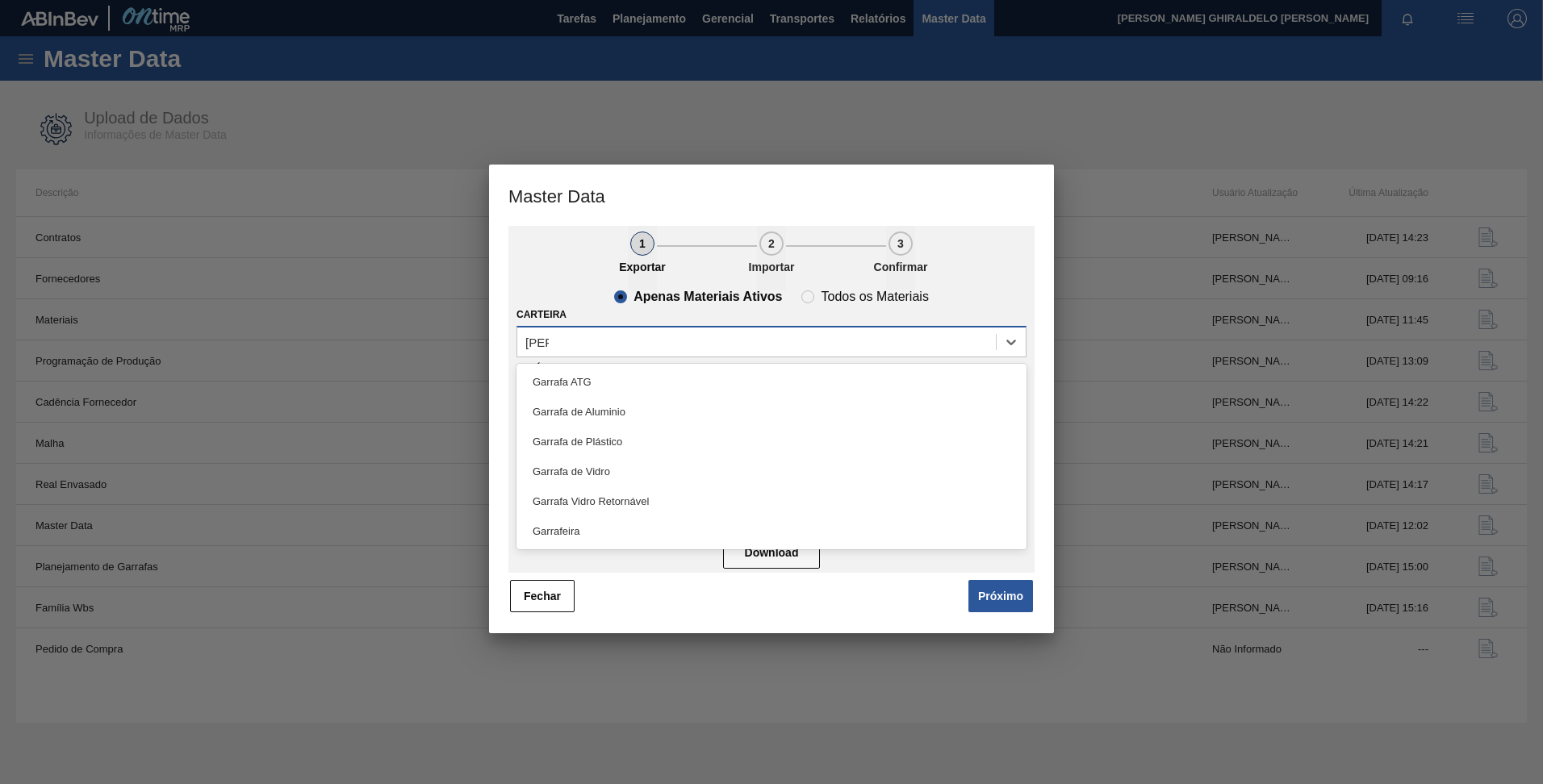
type input "garra"
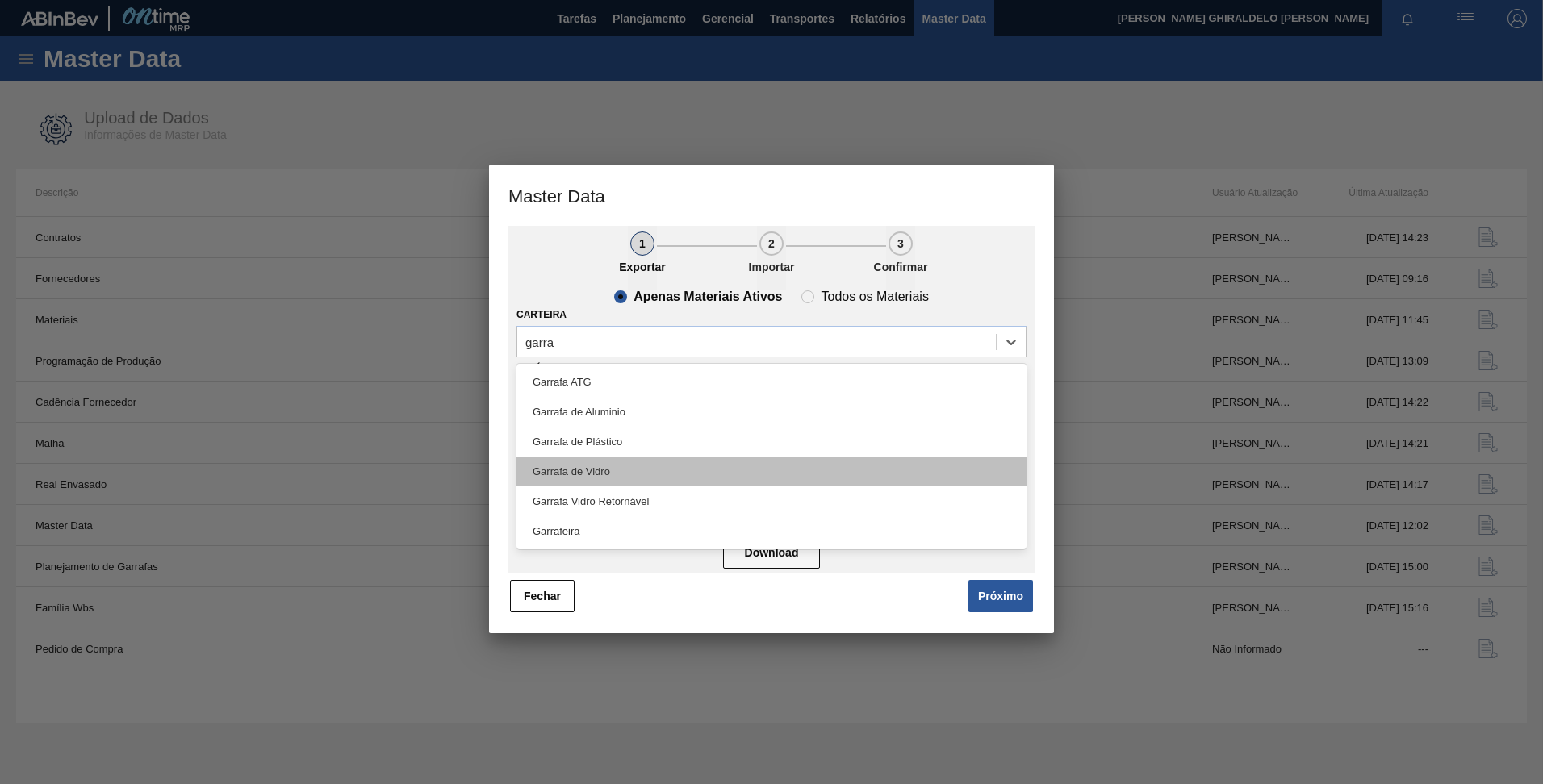
click at [662, 464] on div "Garrafa de Vidro" at bounding box center [771, 471] width 510 height 30
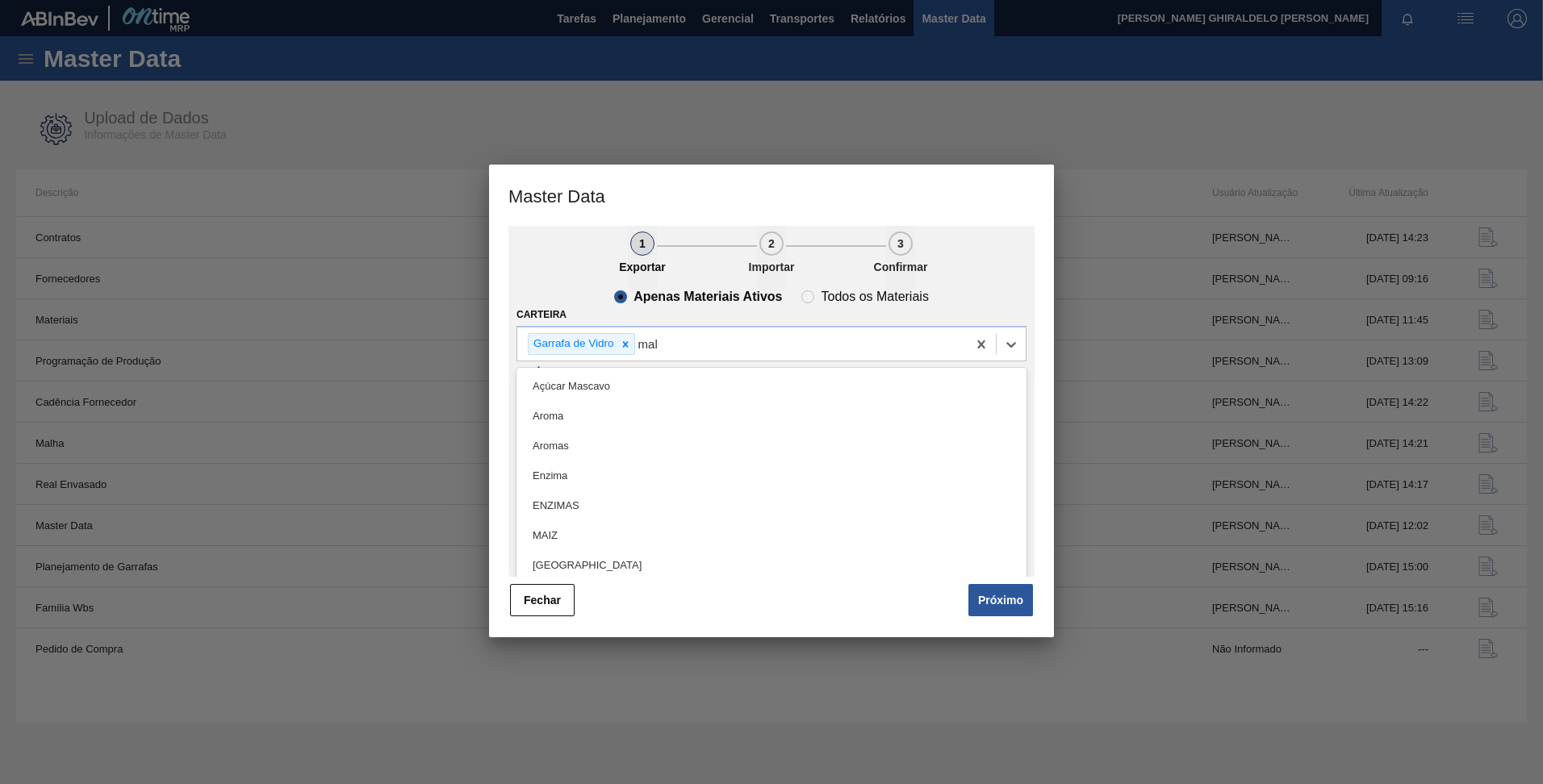
type input "malte"
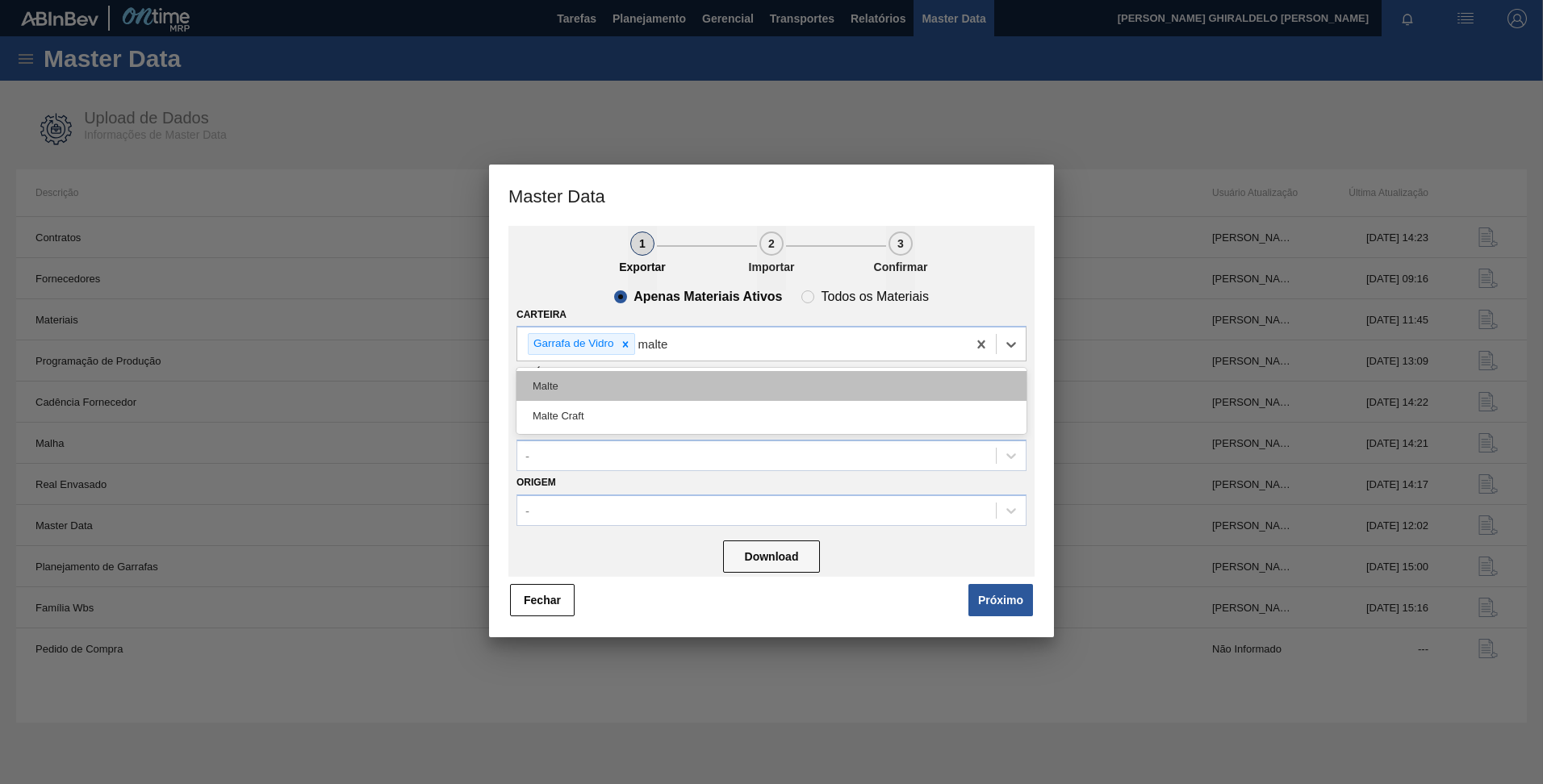
click at [703, 378] on div "Malte" at bounding box center [771, 385] width 510 height 30
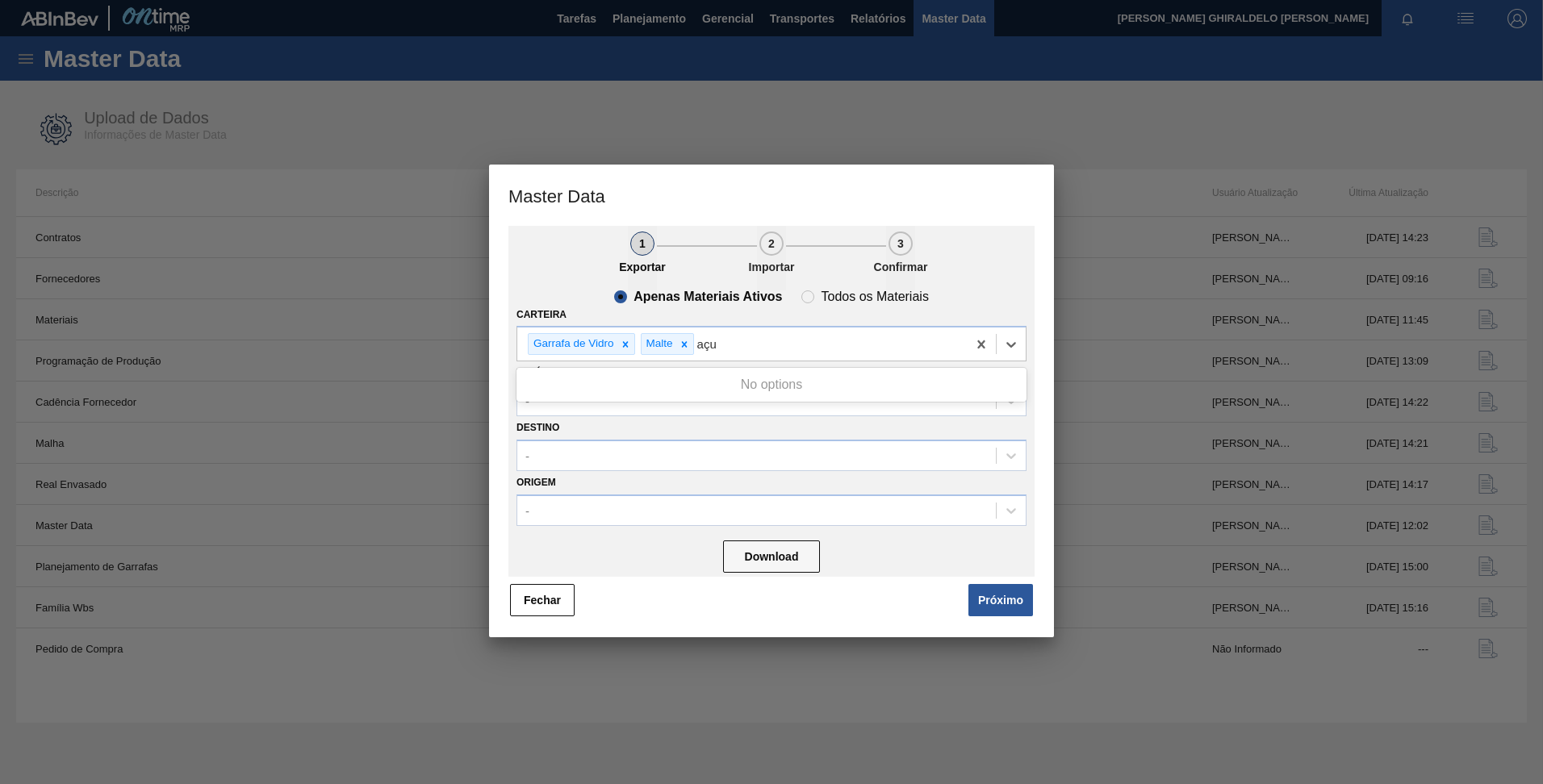
type input "aç"
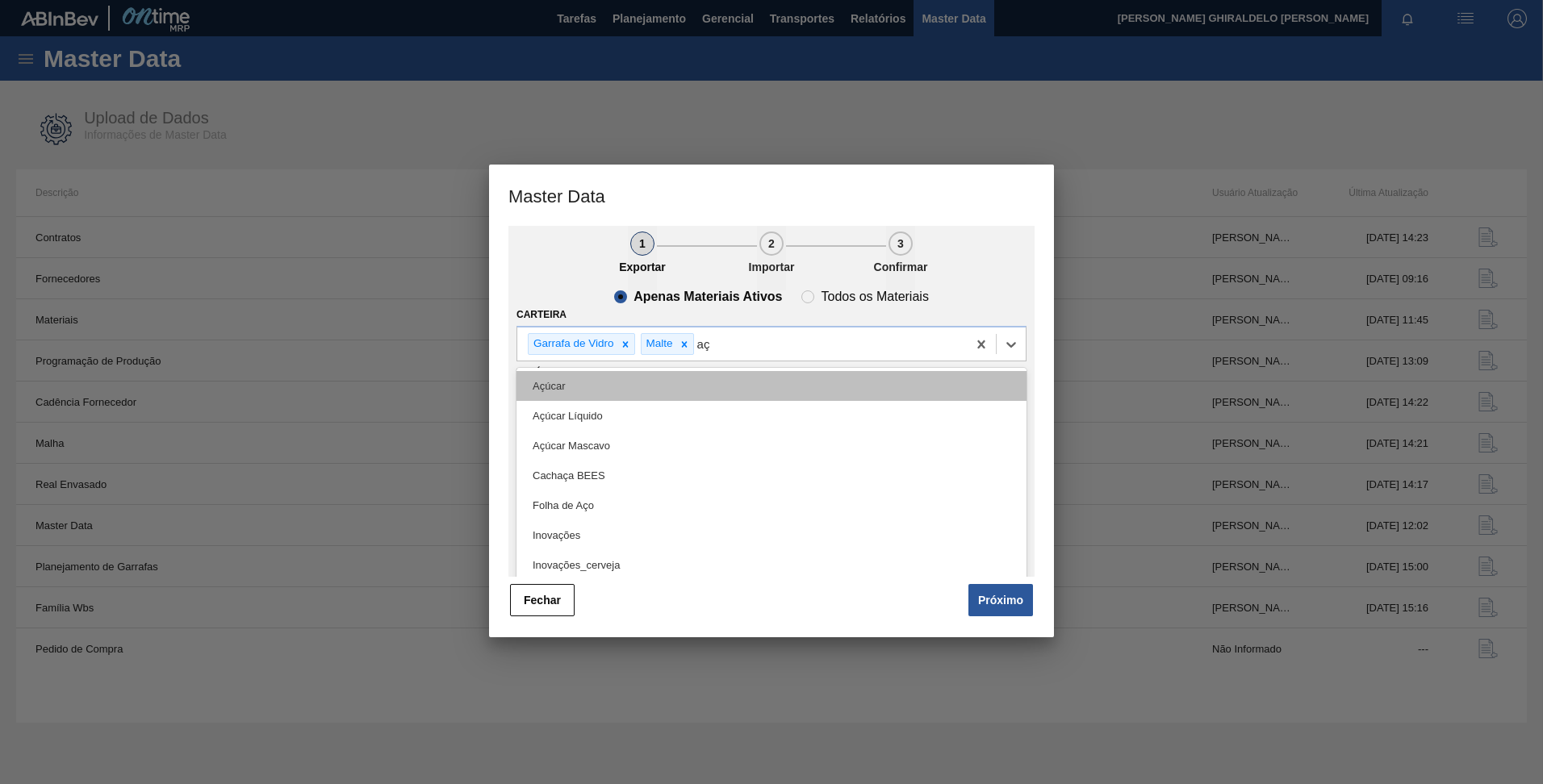
click at [619, 384] on div "Açúcar" at bounding box center [771, 385] width 510 height 30
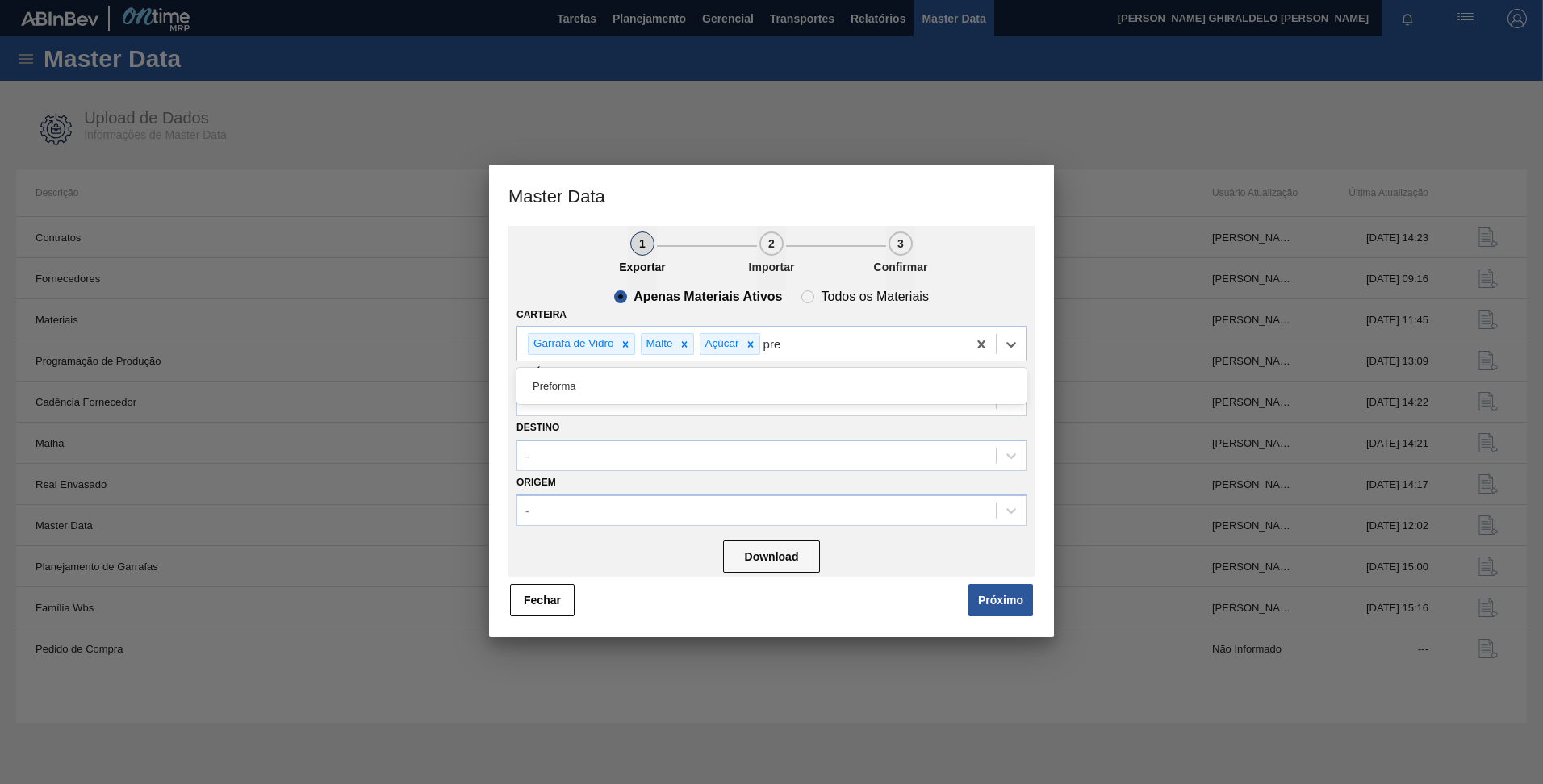
type input "pref"
click at [619, 384] on div "Preforma" at bounding box center [771, 385] width 510 height 30
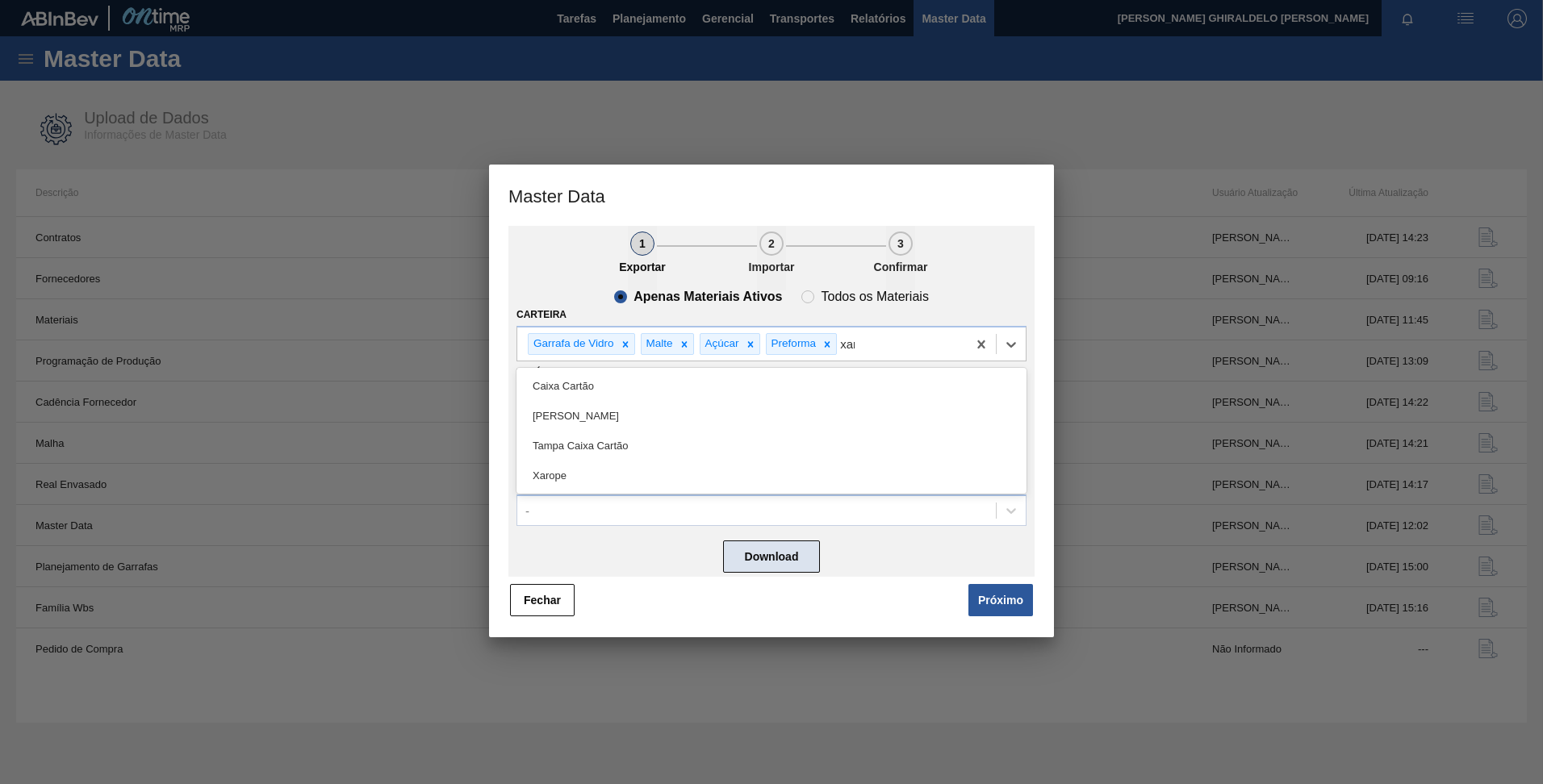
type input "xaro"
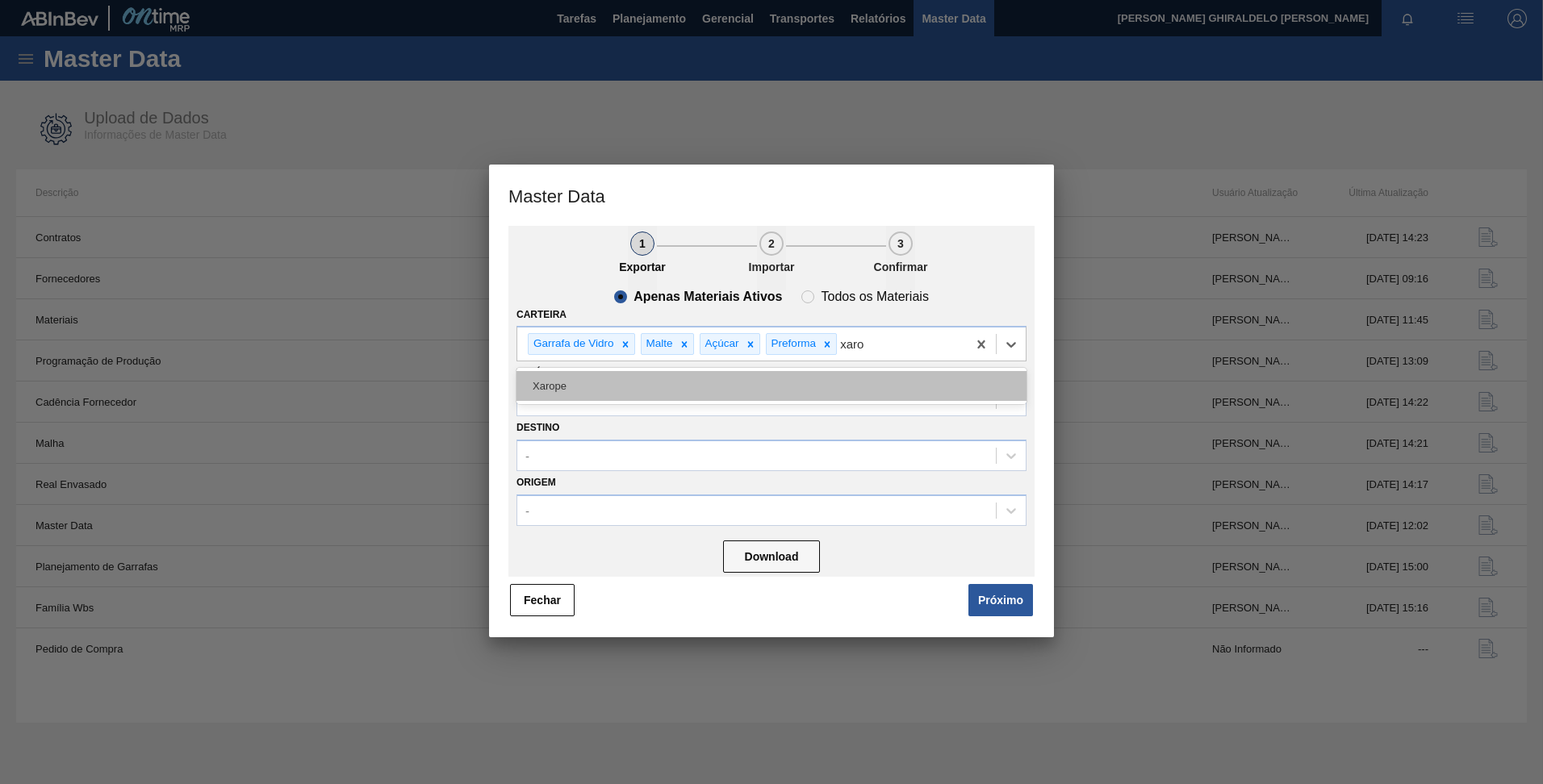
click at [688, 396] on div "Xarope" at bounding box center [771, 385] width 510 height 30
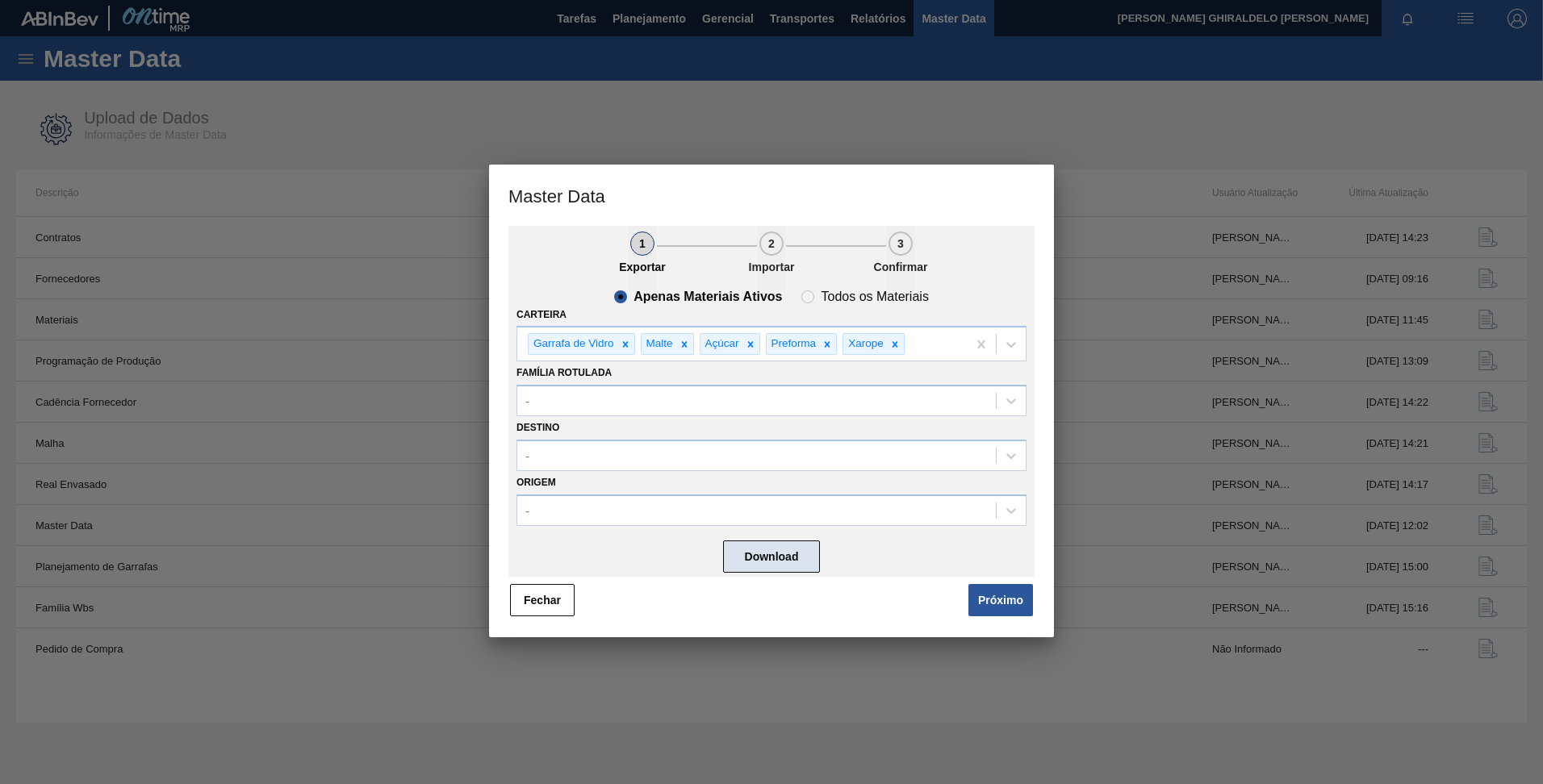
click at [756, 560] on button "Download" at bounding box center [771, 557] width 97 height 33
click at [1005, 603] on button "Próximo" at bounding box center [1000, 601] width 64 height 33
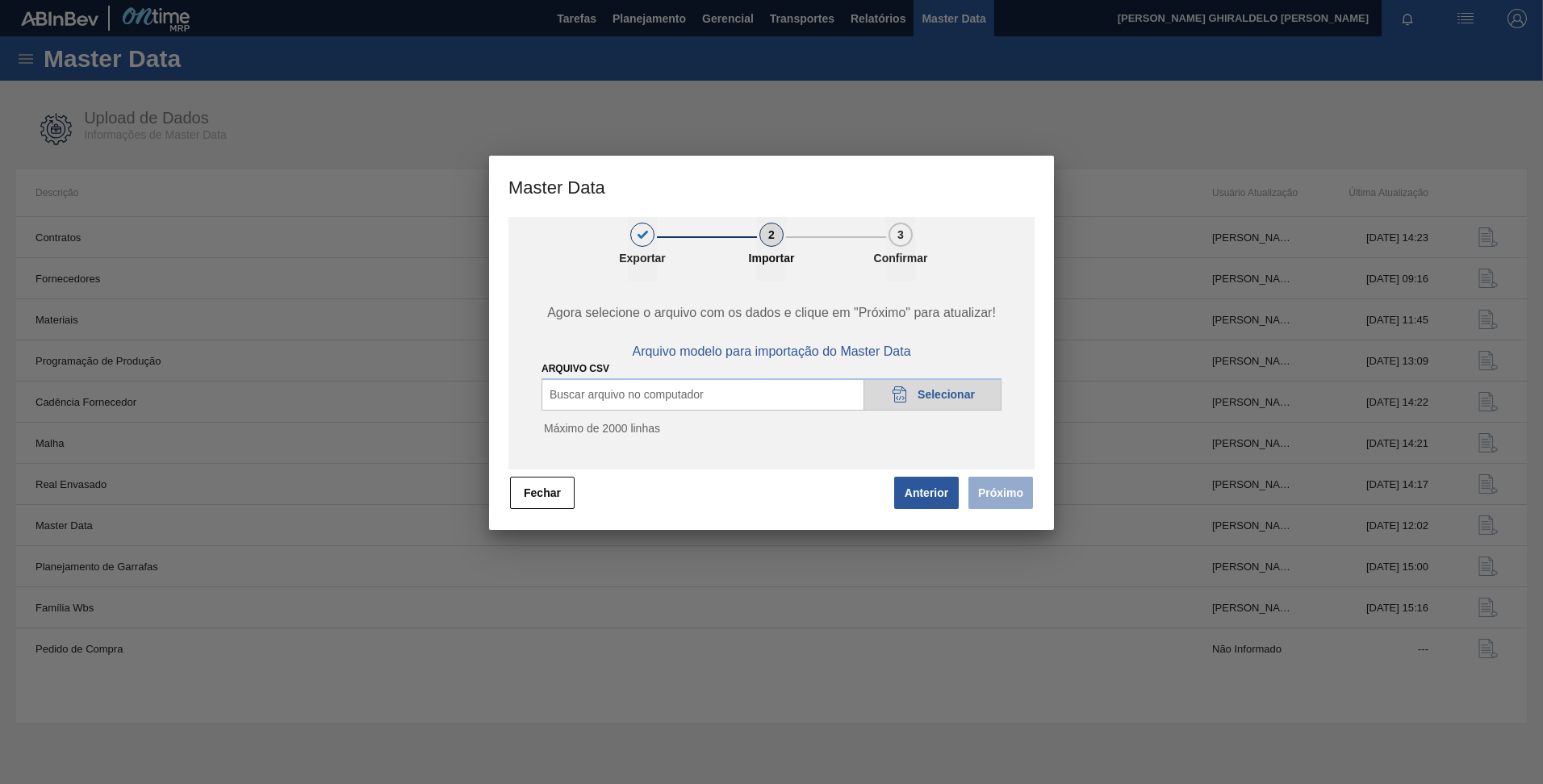
click at [944, 390] on span "Selecionar" at bounding box center [946, 394] width 57 height 13
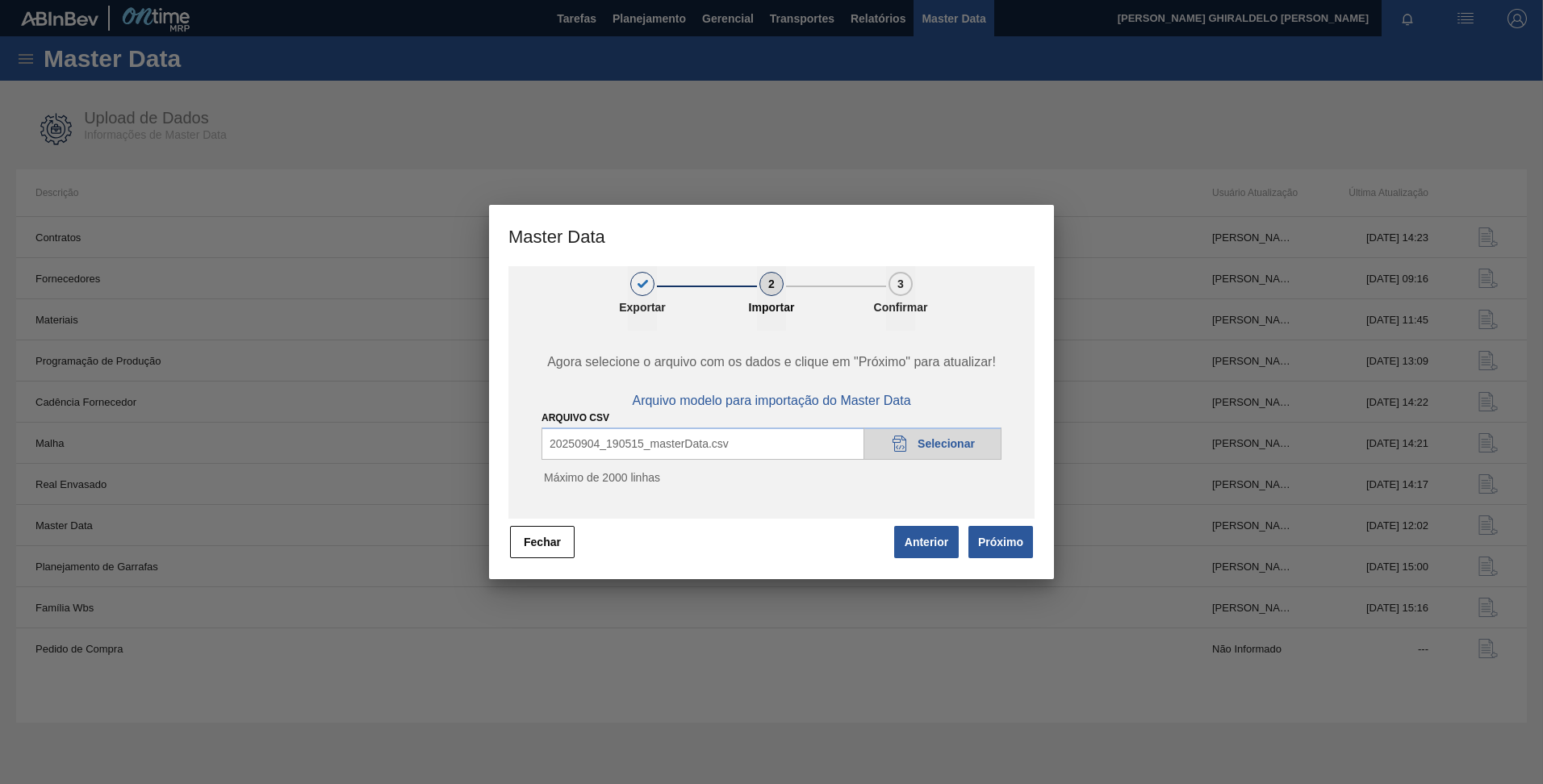
click at [1013, 542] on button "Próximo" at bounding box center [1000, 542] width 64 height 33
